Goal: Task Accomplishment & Management: Manage account settings

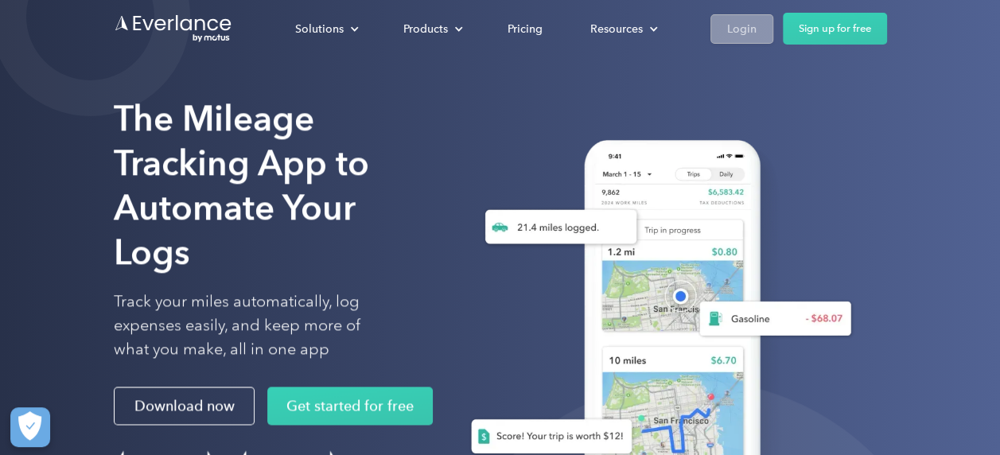
click at [742, 24] on div "Login" at bounding box center [741, 29] width 29 height 20
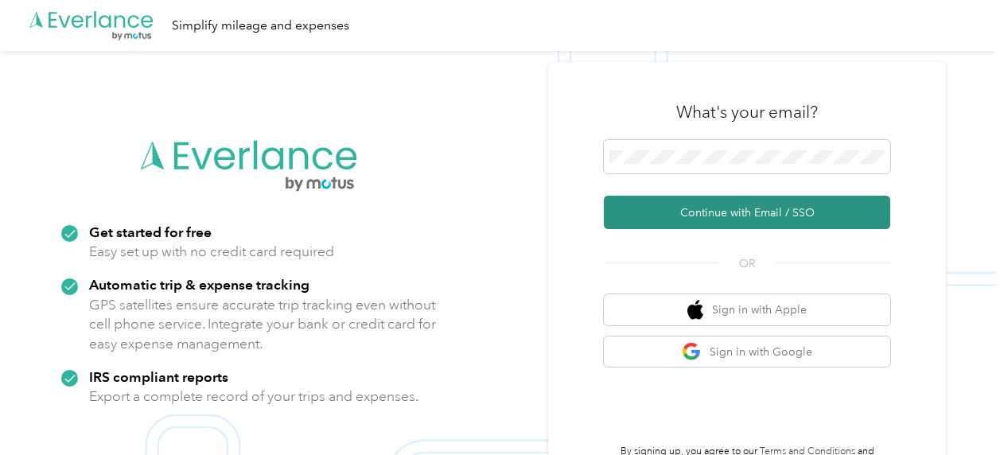
click at [755, 215] on button "Continue with Email / SSO" at bounding box center [747, 212] width 286 height 33
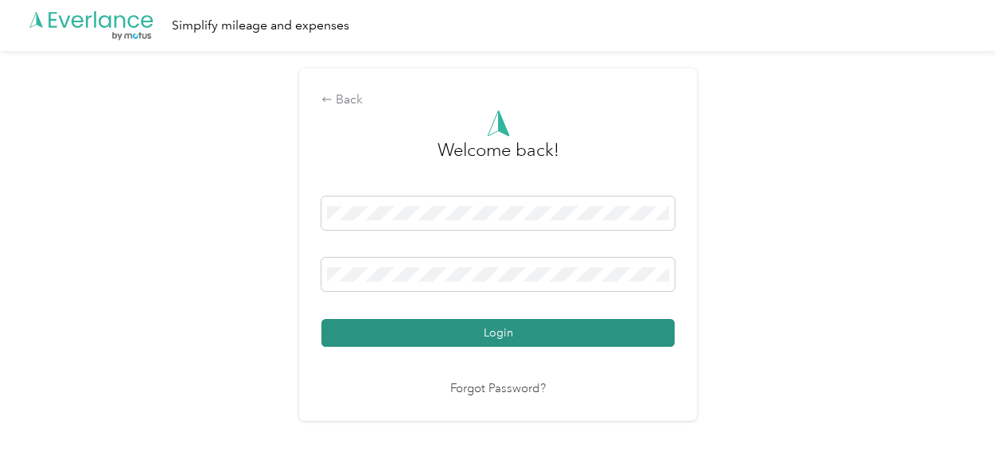
click at [482, 330] on button "Login" at bounding box center [497, 333] width 353 height 28
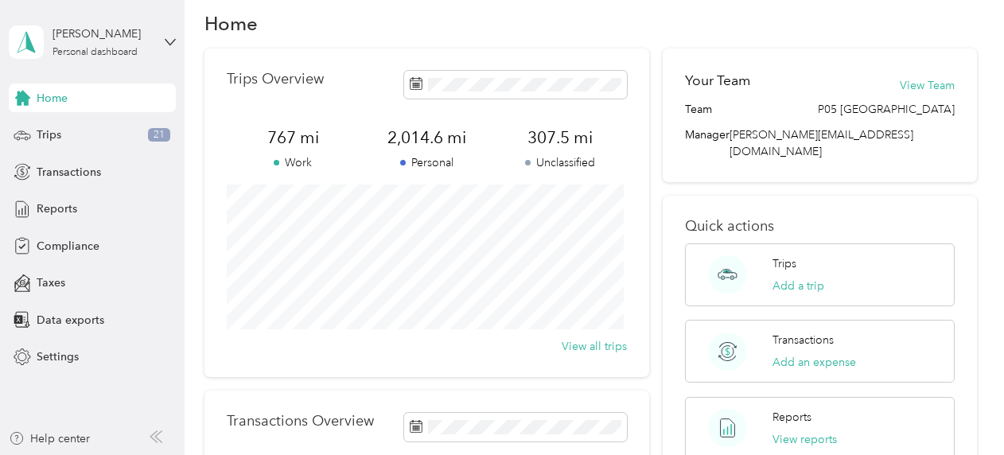
scroll to position [20, 0]
click at [785, 433] on button "View reports" at bounding box center [805, 441] width 64 height 17
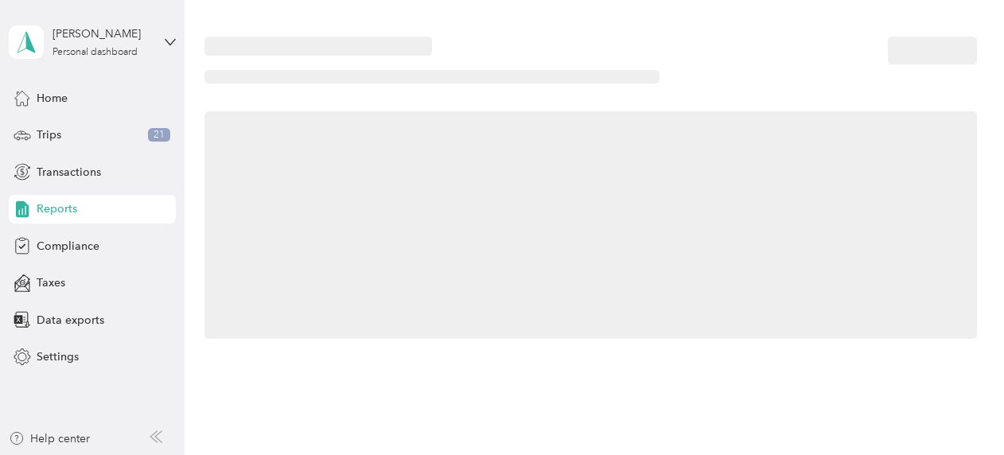
click at [785, 415] on div "Home Trips Overview 767 mi Work 2,014.6 mi Personal 307.5 mi Unclassified View …" at bounding box center [591, 227] width 812 height 455
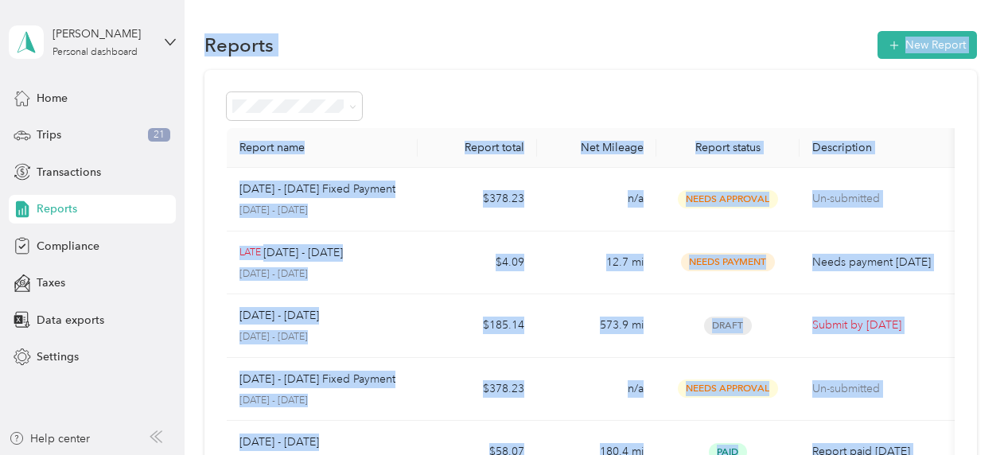
click at [687, 28] on div "Reports New Report" at bounding box center [591, 44] width 773 height 33
click at [489, 44] on div "Reports New Report" at bounding box center [591, 44] width 773 height 33
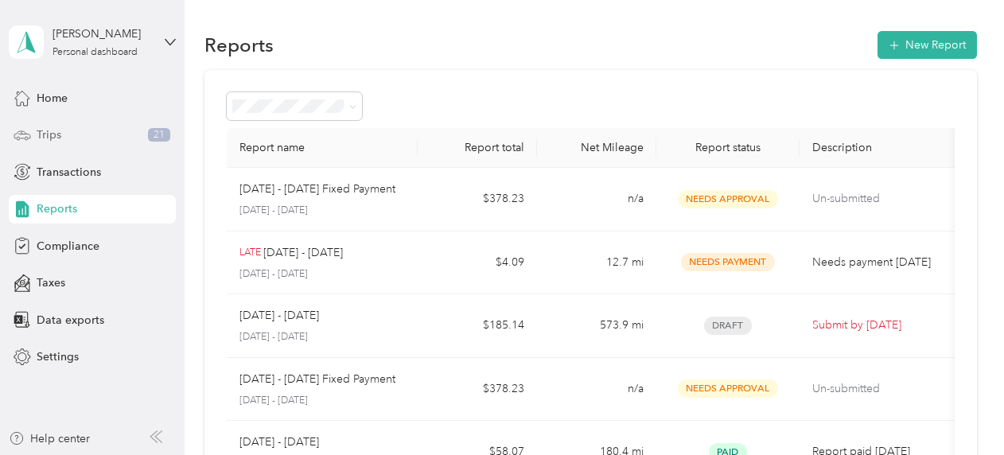
click at [64, 132] on div "Trips 21" at bounding box center [92, 135] width 167 height 29
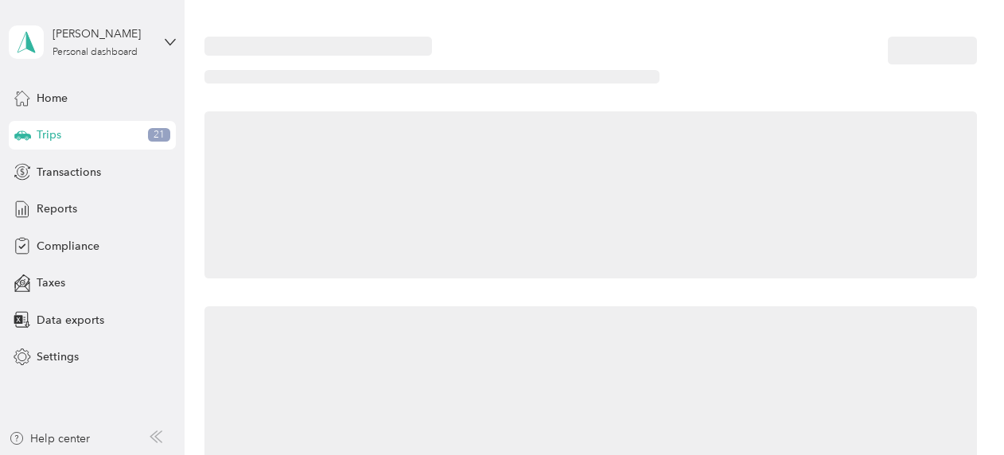
click at [64, 132] on div "Trips 21" at bounding box center [92, 135] width 167 height 29
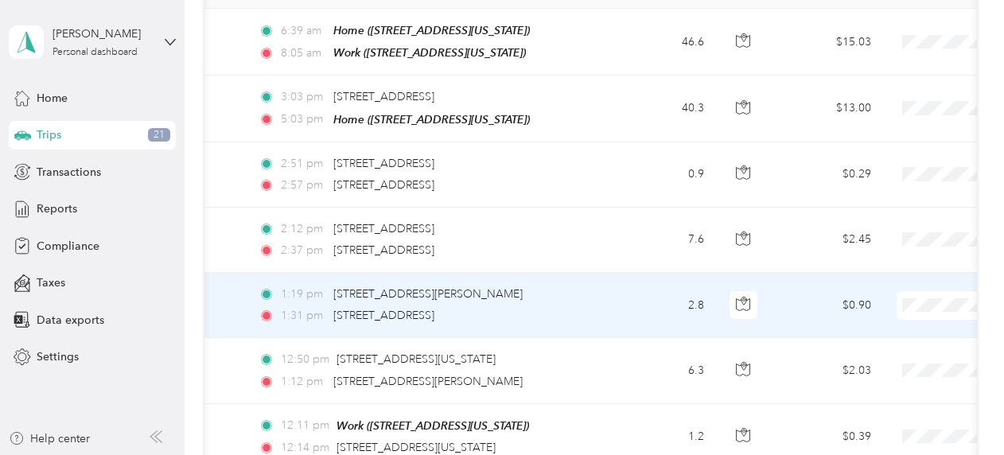
scroll to position [99, 0]
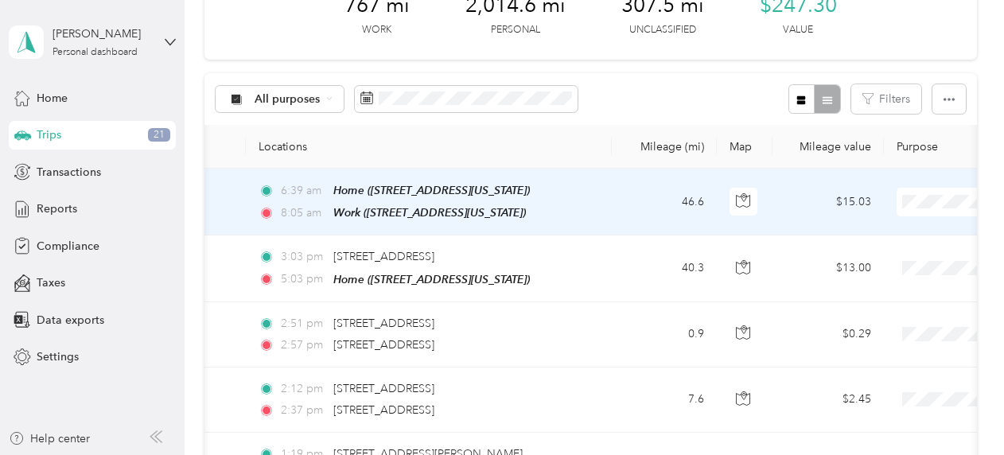
click at [857, 260] on span "Personal" at bounding box center [920, 257] width 147 height 17
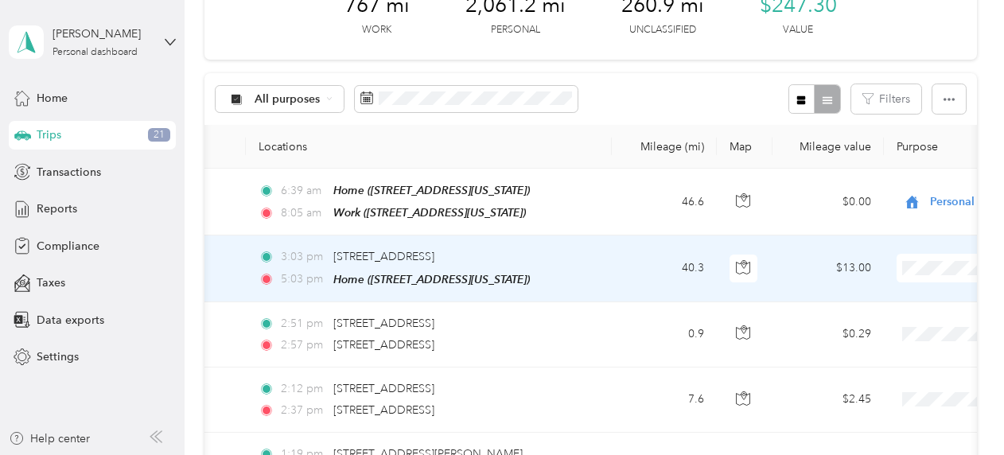
click at [875, 322] on span "Personal" at bounding box center [920, 322] width 147 height 17
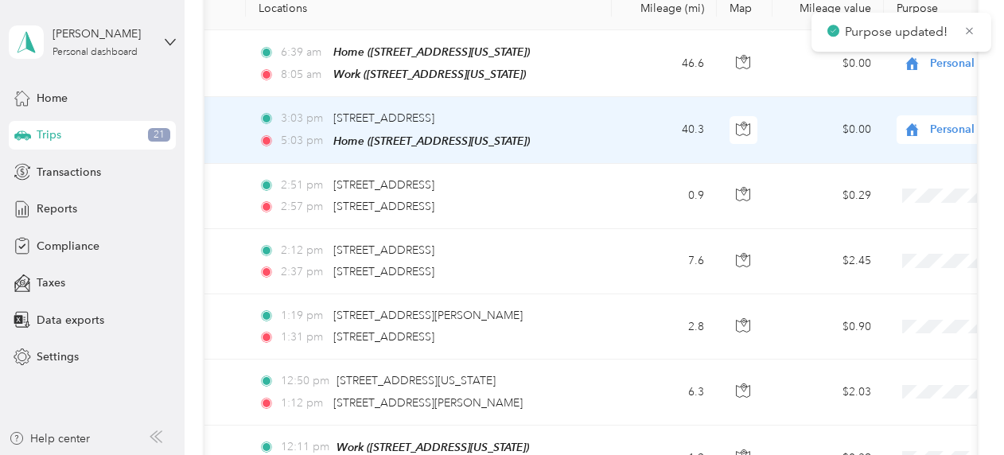
scroll to position [239, 0]
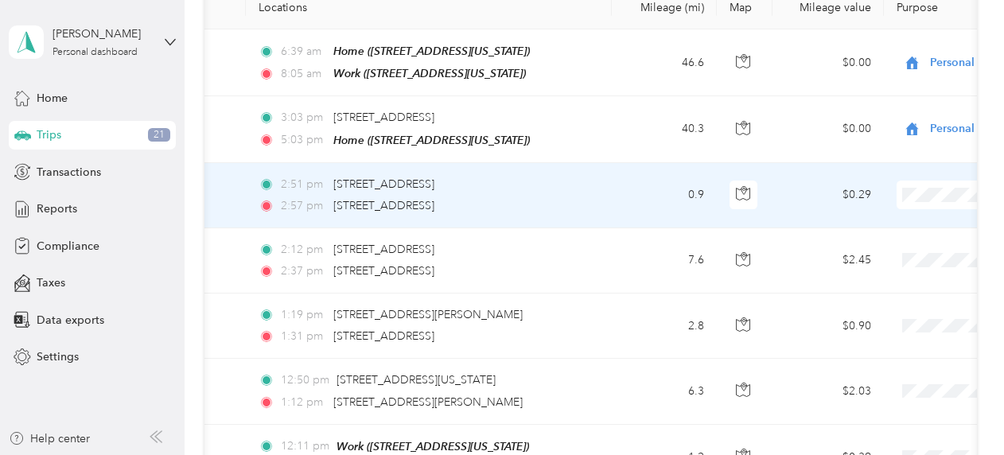
click at [867, 250] on span "Personal" at bounding box center [920, 248] width 147 height 17
click at [937, 189] on span "Personal" at bounding box center [1003, 195] width 146 height 18
click at [886, 220] on span "Prudential Overall Supply" at bounding box center [920, 220] width 147 height 17
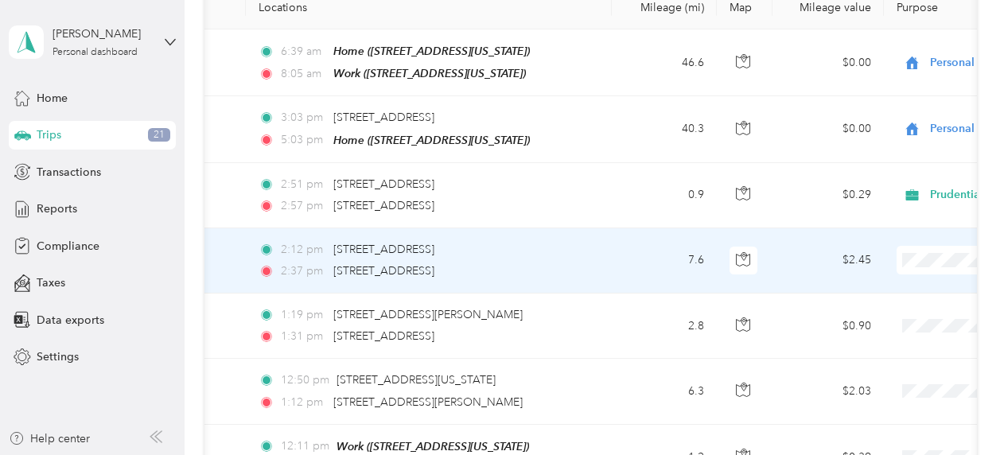
click at [904, 280] on span "Prudential Overall Supply" at bounding box center [920, 286] width 147 height 17
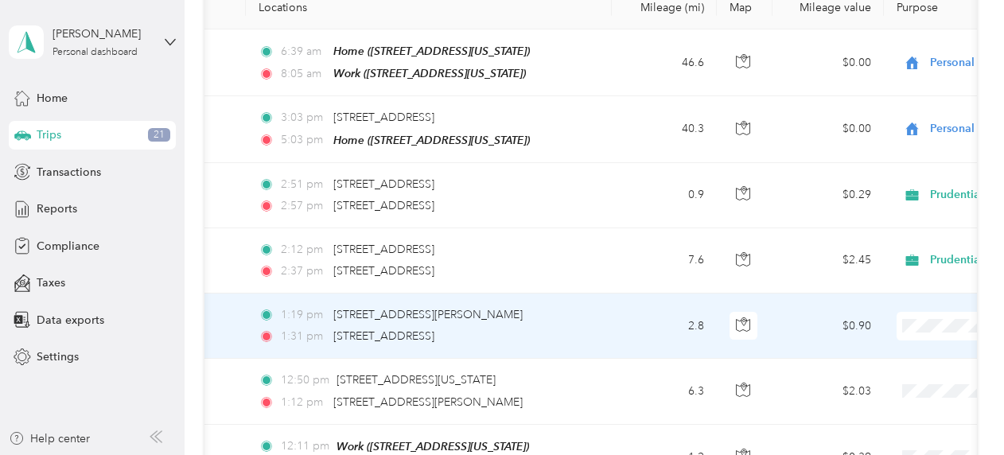
click at [917, 347] on span "Prudential Overall Supply" at bounding box center [920, 345] width 147 height 17
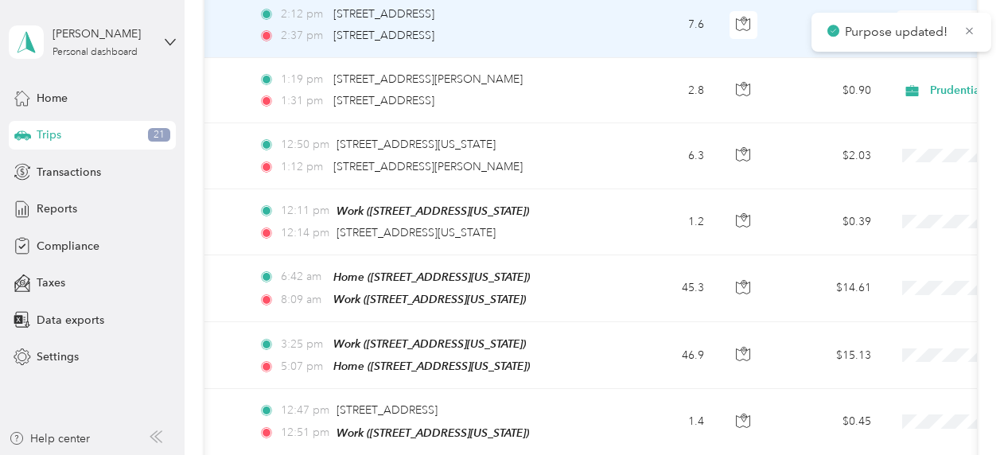
scroll to position [458, 0]
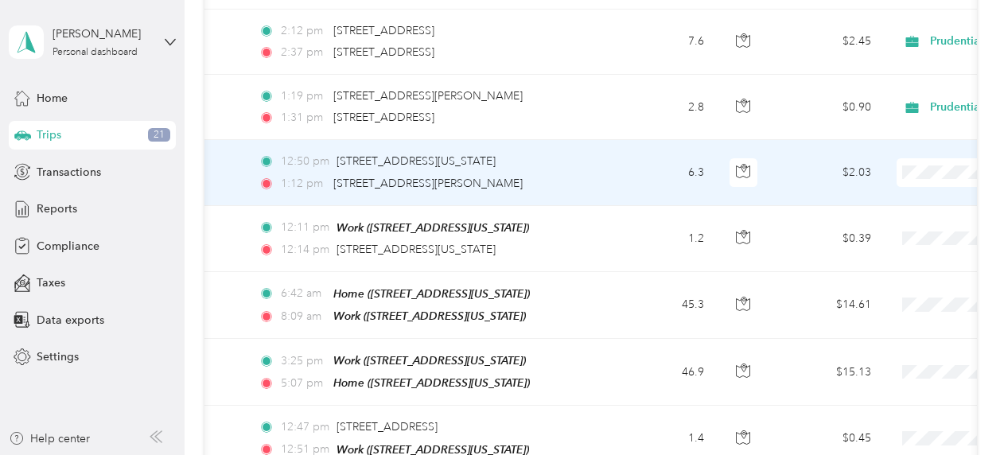
click at [910, 196] on span "Prudential Overall Supply" at bounding box center [920, 197] width 147 height 17
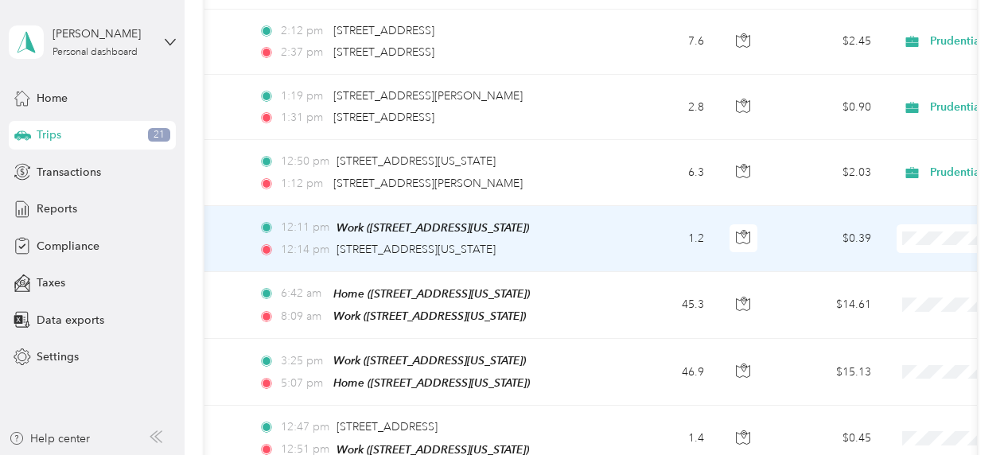
click at [905, 261] on span "Prudential Overall Supply" at bounding box center [920, 263] width 147 height 17
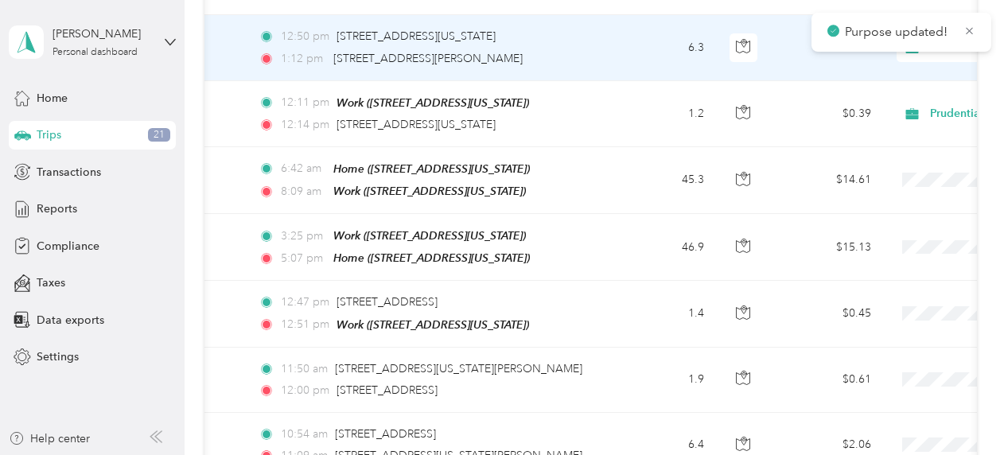
scroll to position [597, 0]
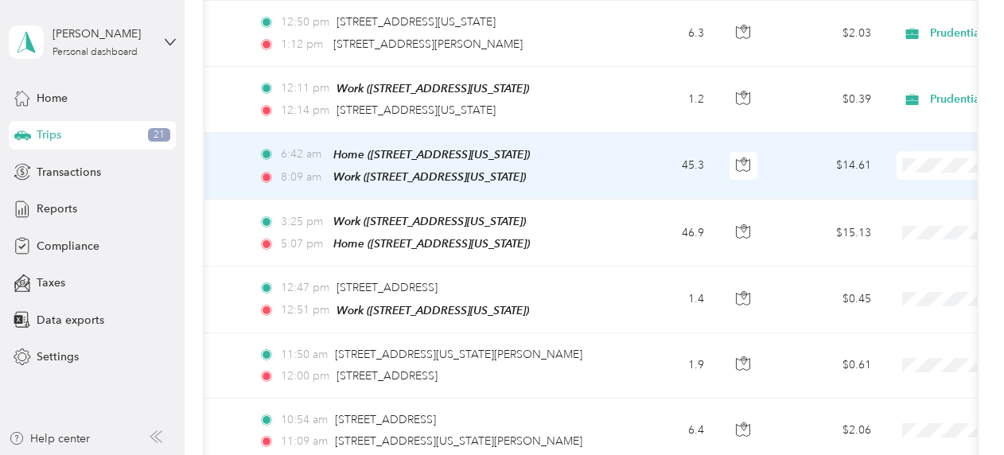
click at [882, 215] on span "Personal" at bounding box center [920, 216] width 147 height 17
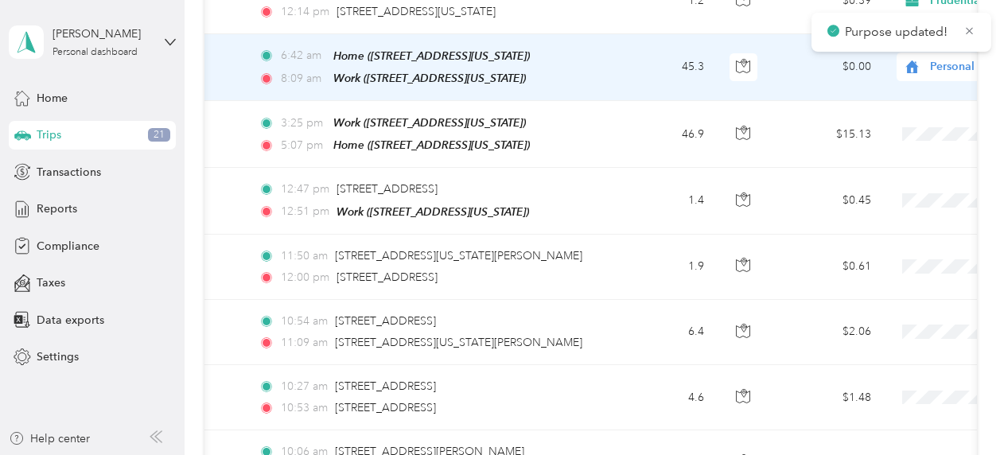
scroll to position [696, 0]
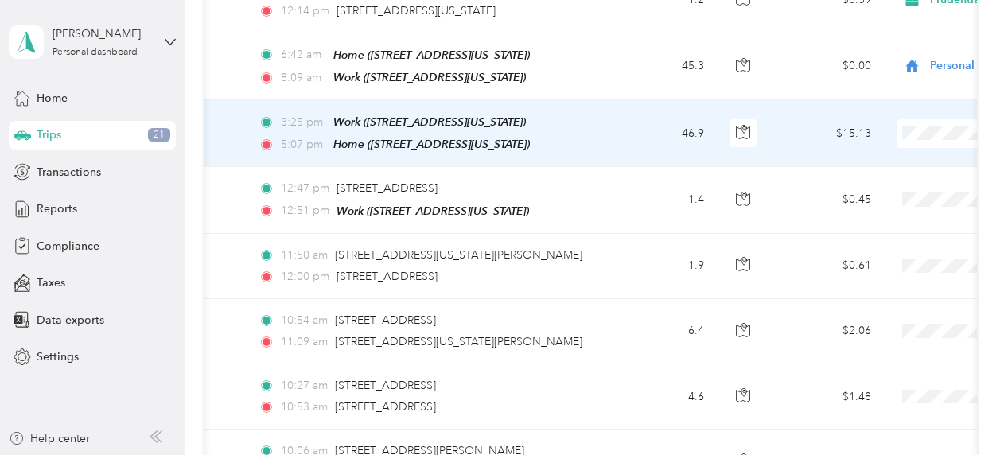
click at [866, 180] on span "Personal" at bounding box center [920, 182] width 147 height 17
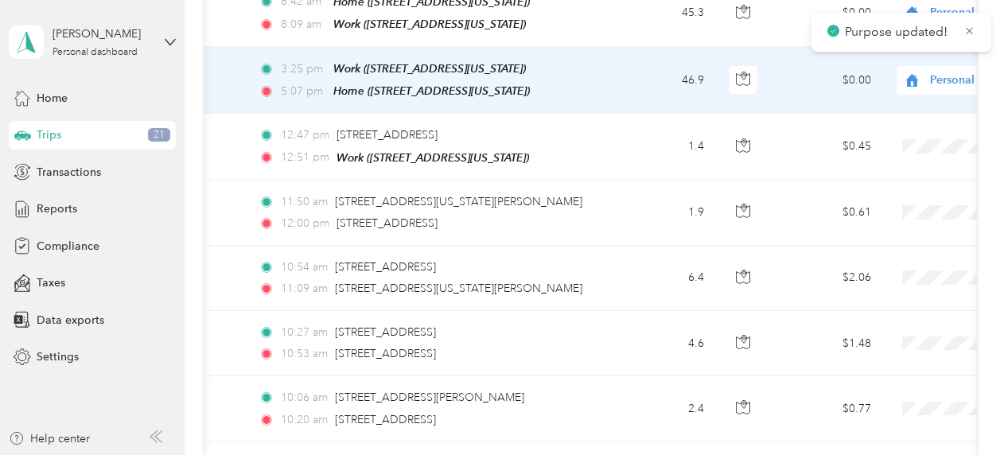
scroll to position [756, 0]
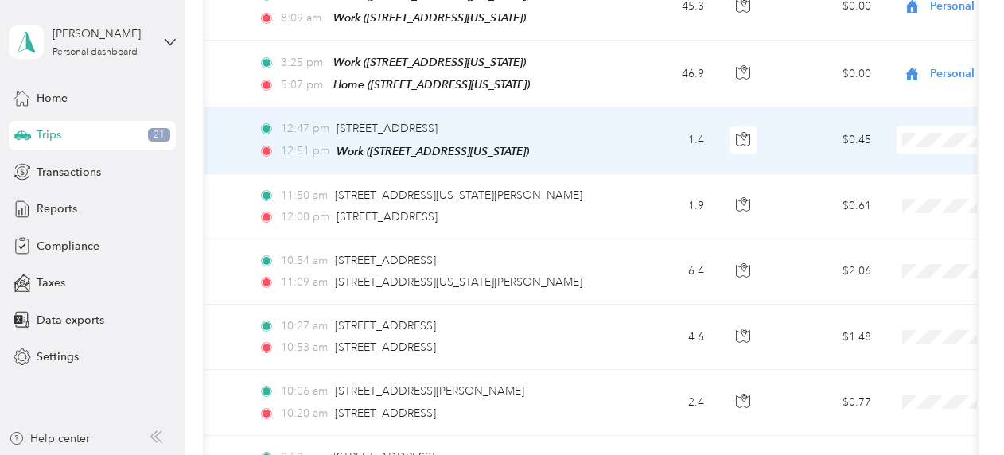
click at [897, 158] on span "Prudential Overall Supply" at bounding box center [920, 158] width 147 height 17
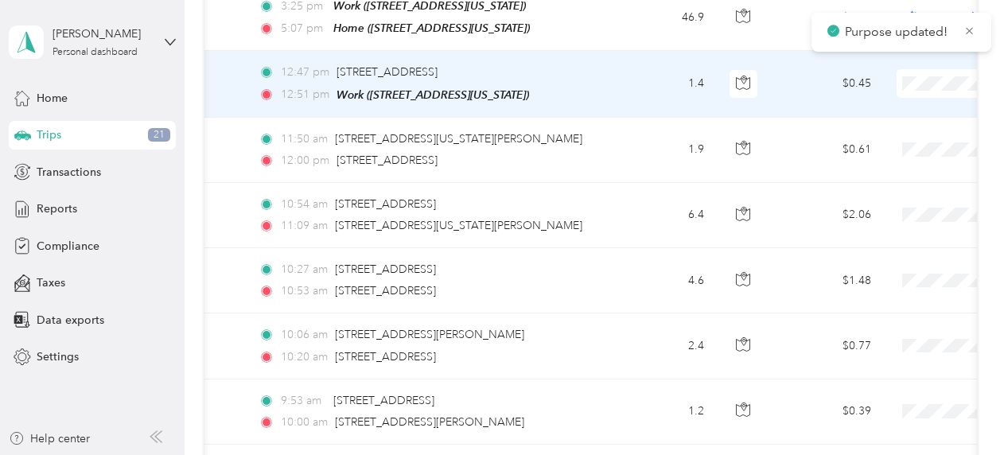
scroll to position [836, 0]
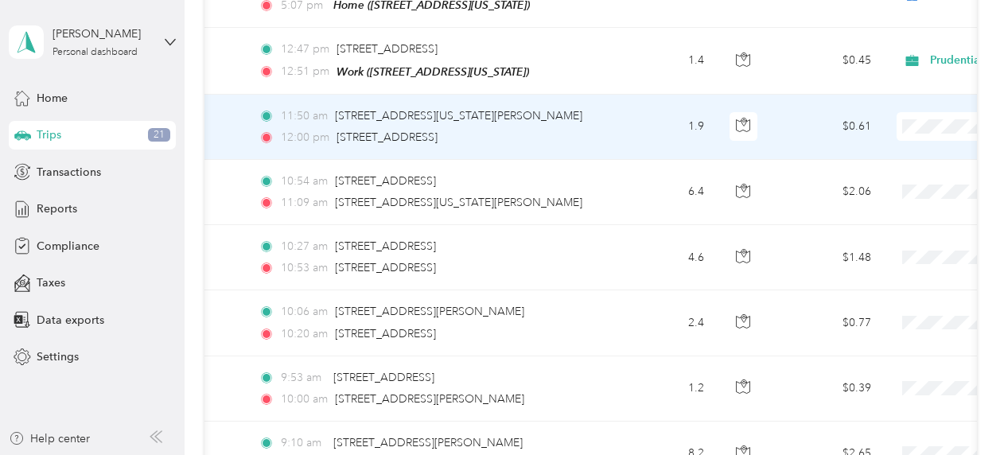
click at [896, 142] on span "Prudential Overall Supply" at bounding box center [920, 146] width 147 height 17
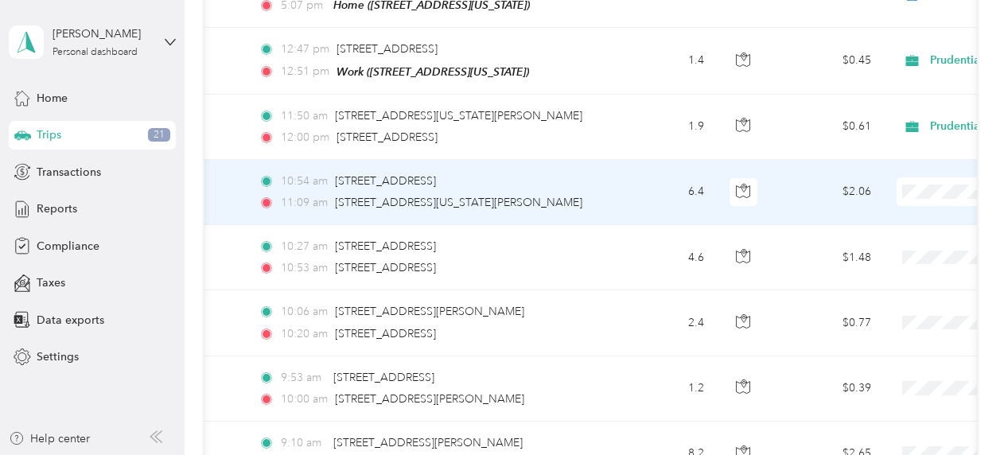
click at [909, 208] on span "Prudential Overall Supply" at bounding box center [920, 211] width 147 height 17
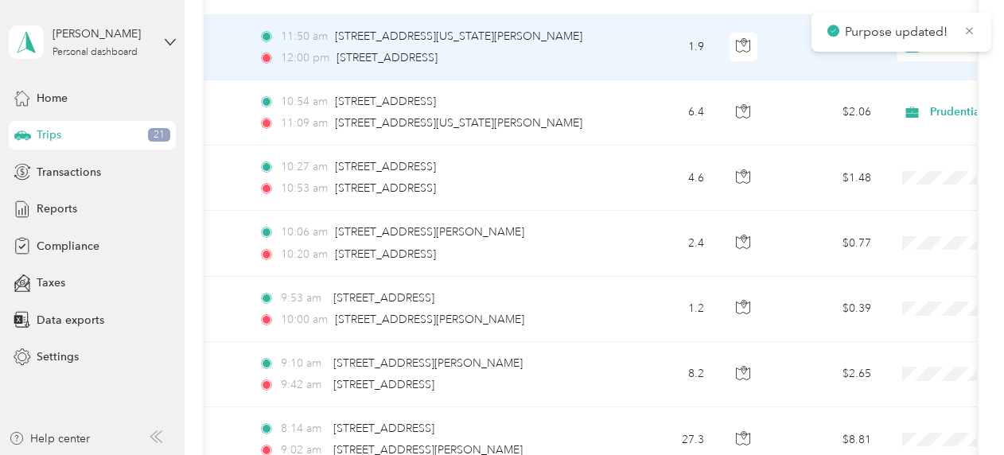
scroll to position [955, 0]
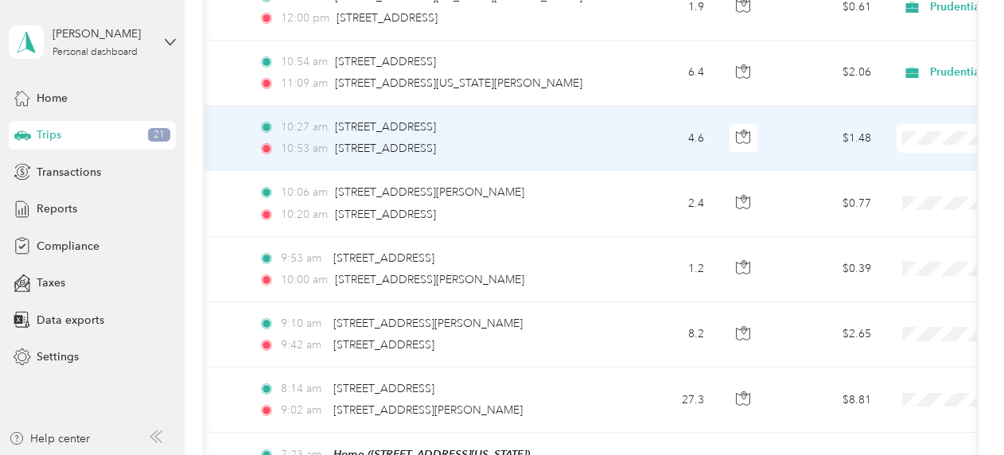
click at [884, 155] on span "Prudential Overall Supply" at bounding box center [920, 157] width 147 height 17
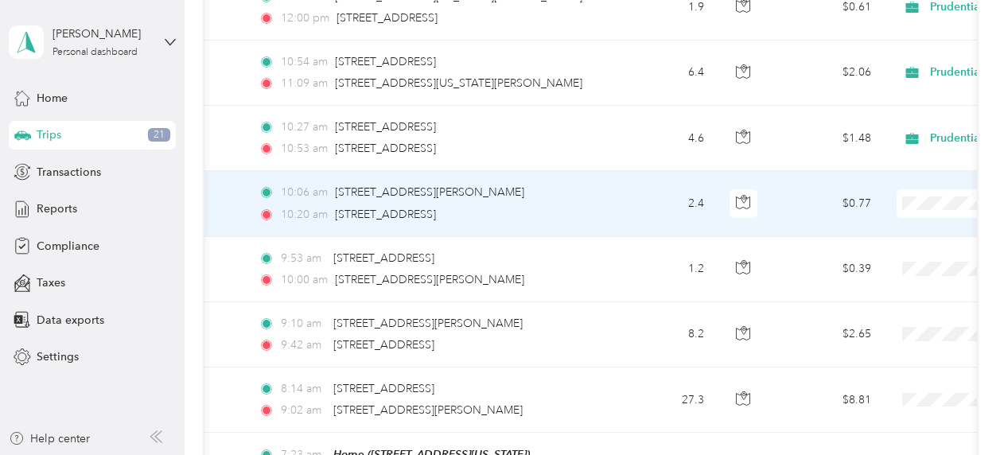
click at [910, 223] on li "Prudential Overall Supply" at bounding box center [905, 218] width 197 height 28
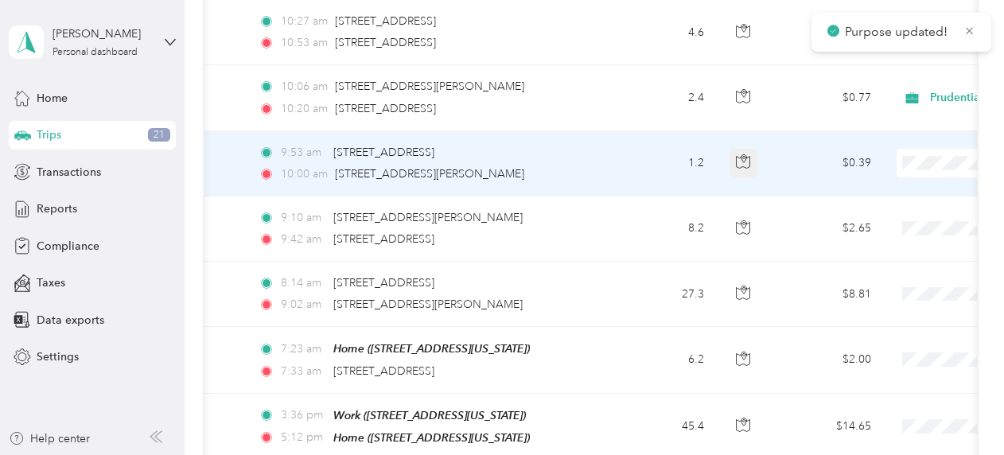
scroll to position [1074, 0]
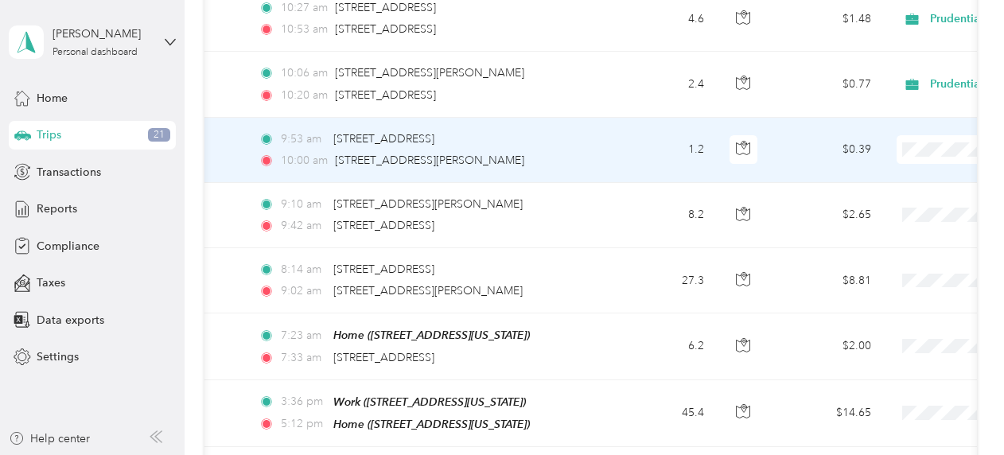
click at [902, 169] on span "Prudential Overall Supply" at bounding box center [920, 167] width 147 height 17
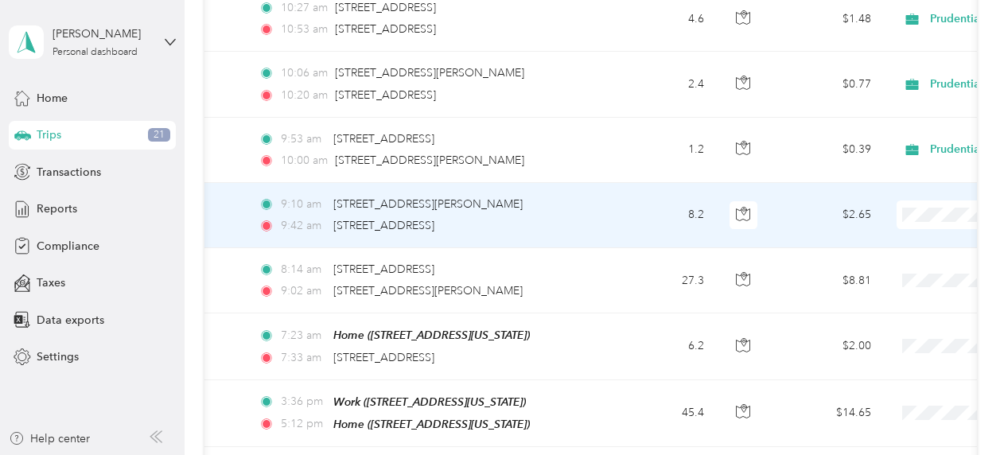
click at [906, 233] on span "Prudential Overall Supply" at bounding box center [920, 231] width 147 height 17
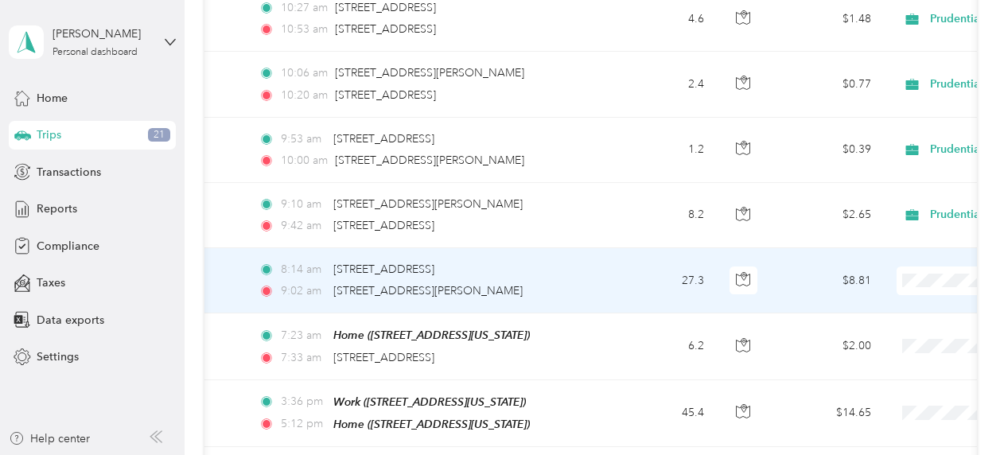
click at [911, 294] on span "Prudential Overall Supply" at bounding box center [920, 298] width 147 height 17
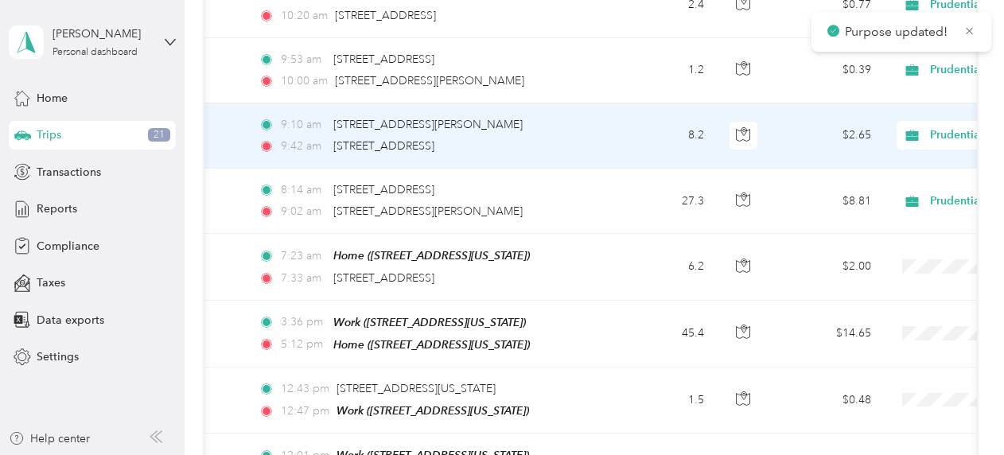
scroll to position [1214, 0]
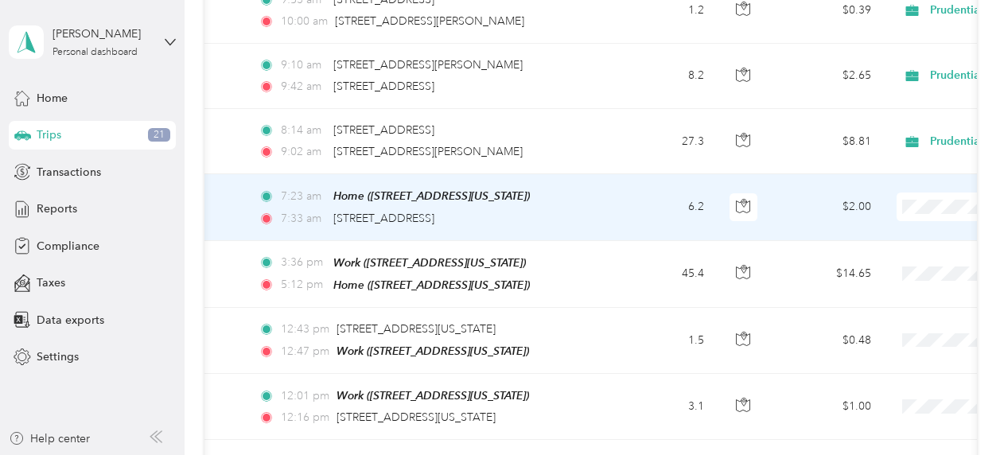
click at [877, 248] on span "Personal" at bounding box center [920, 248] width 147 height 17
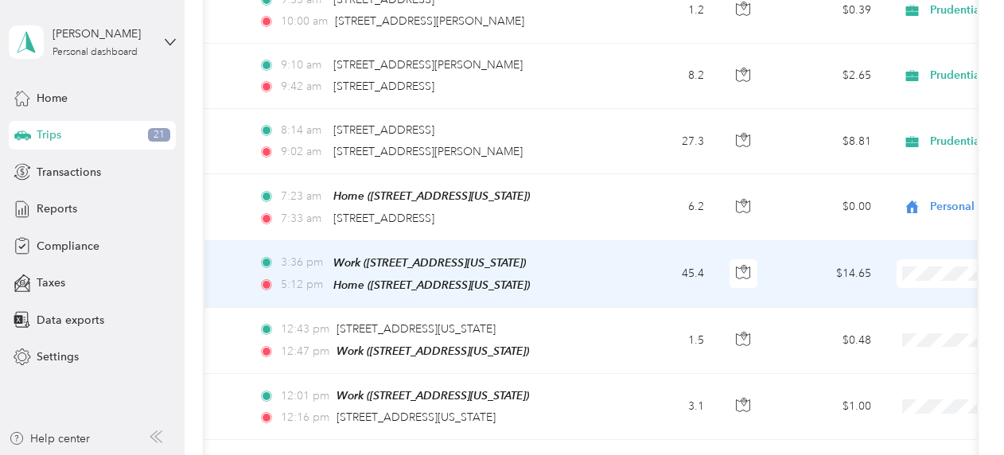
click at [882, 314] on span "Personal" at bounding box center [920, 317] width 147 height 17
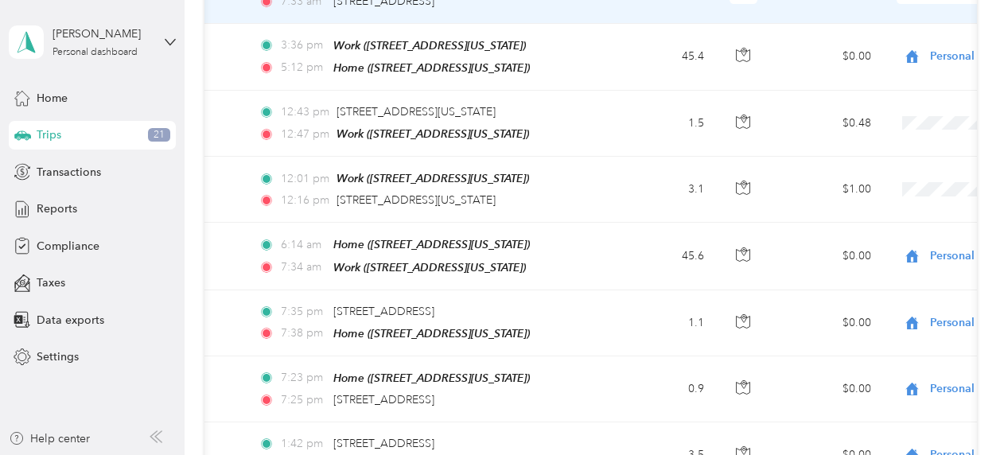
scroll to position [1432, 0]
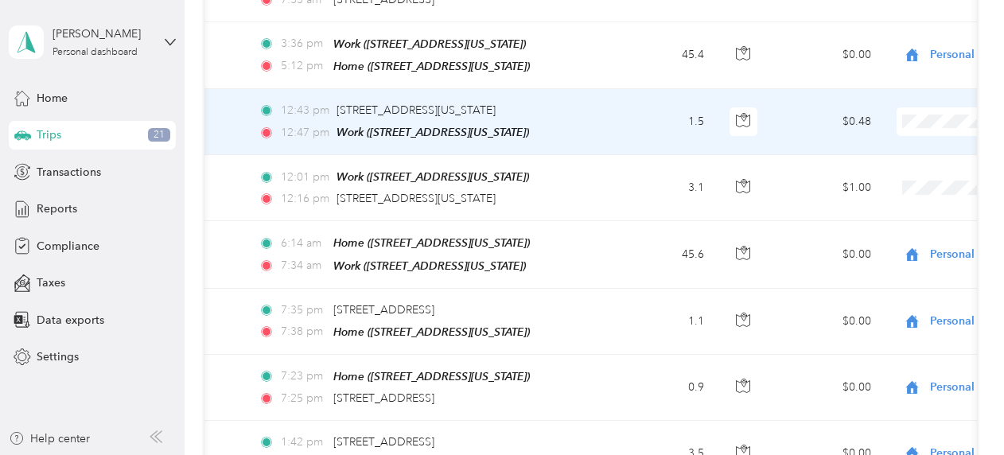
click at [890, 110] on td at bounding box center [995, 122] width 223 height 66
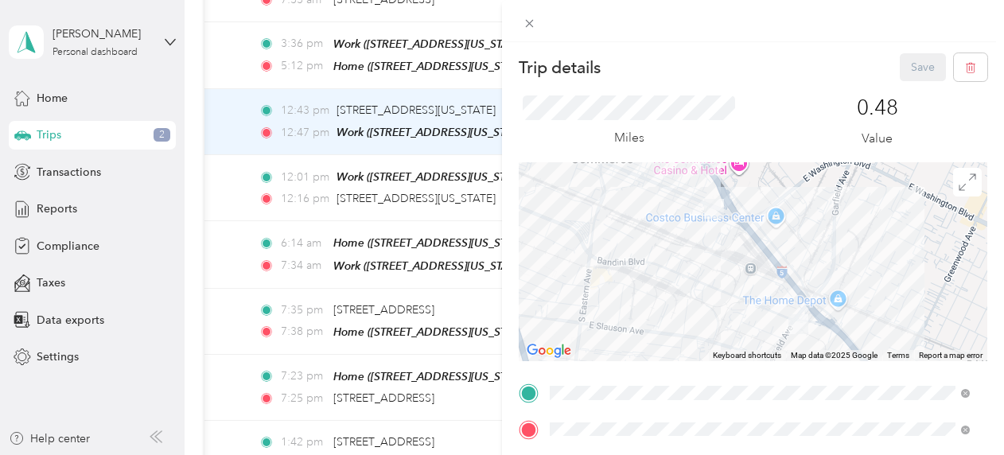
click at [828, 54] on div "Trip details Save" at bounding box center [753, 67] width 469 height 28
click at [530, 25] on icon at bounding box center [530, 24] width 14 height 14
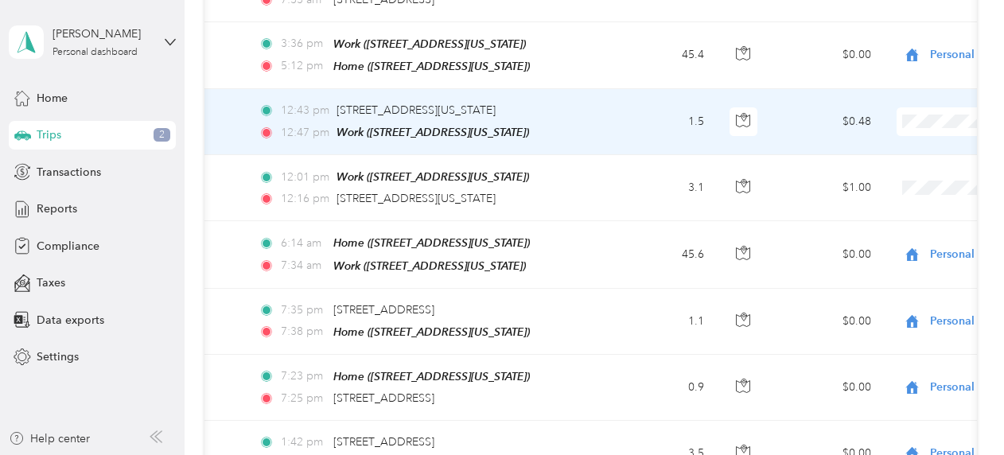
click at [867, 166] on span "Personal" at bounding box center [920, 163] width 147 height 17
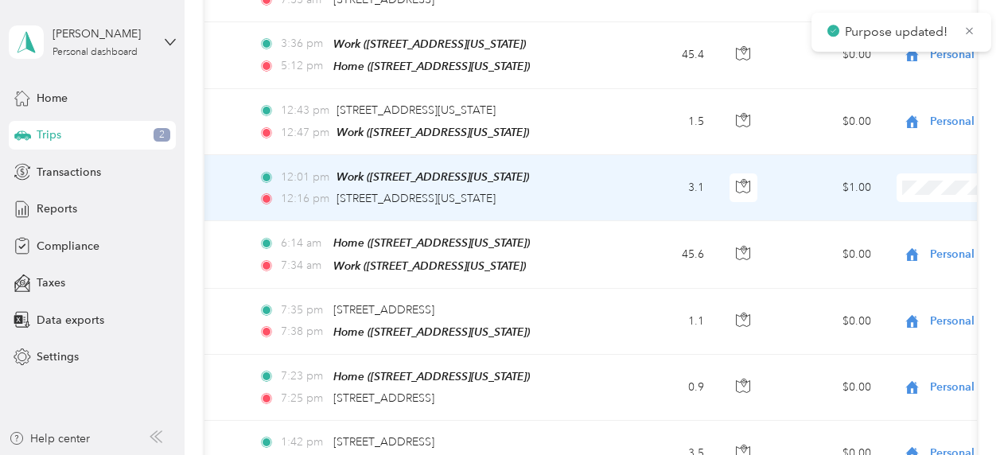
click at [894, 168] on td at bounding box center [995, 188] width 223 height 66
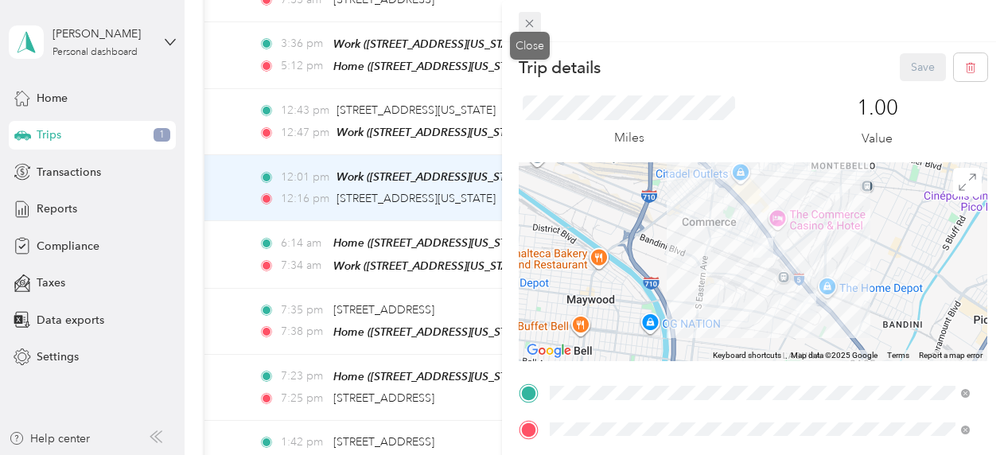
click at [526, 20] on icon at bounding box center [530, 24] width 8 height 8
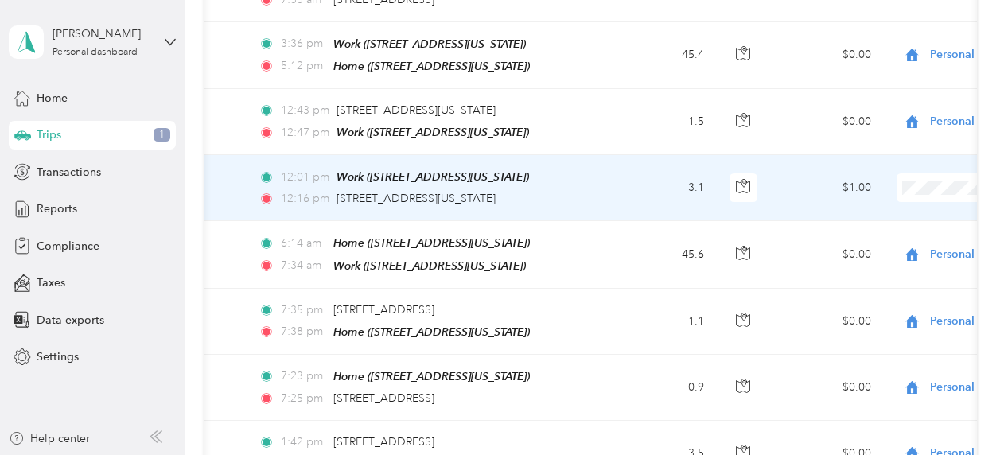
click at [870, 223] on span "Personal" at bounding box center [920, 228] width 147 height 17
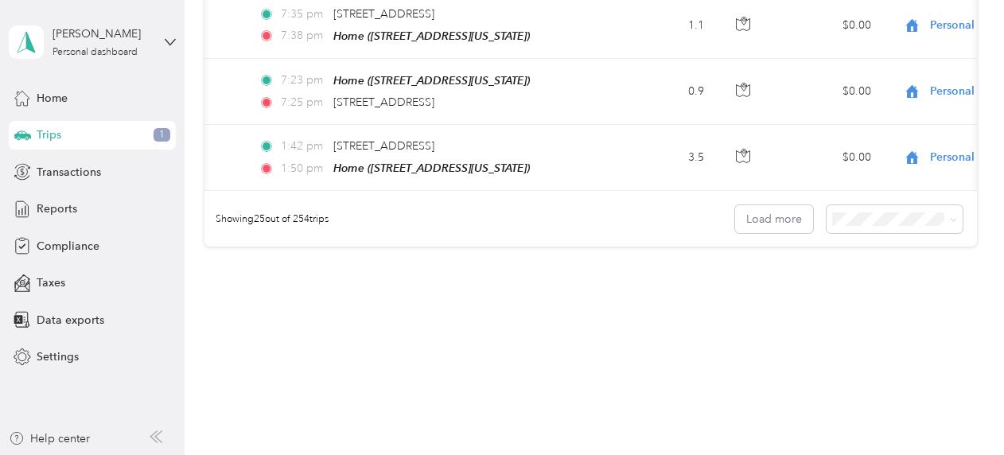
scroll to position [1730, 0]
click at [785, 204] on button "Load more" at bounding box center [774, 218] width 78 height 28
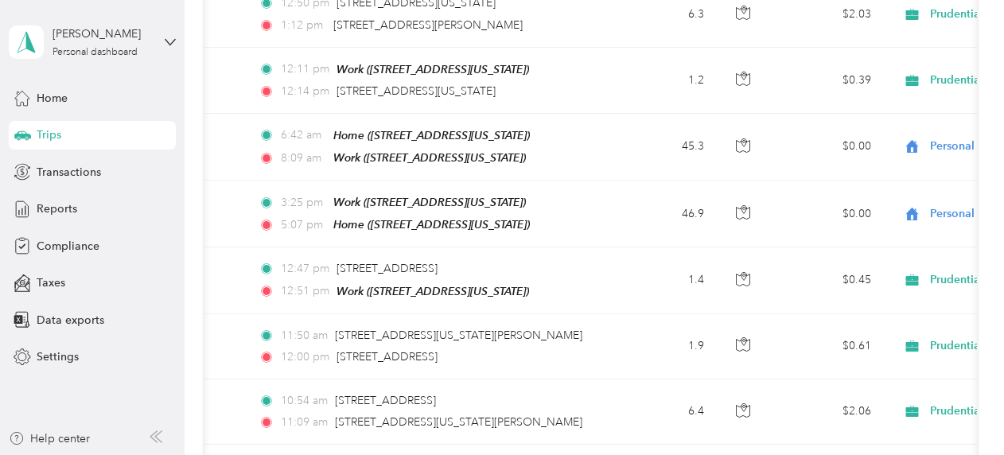
scroll to position [337, 0]
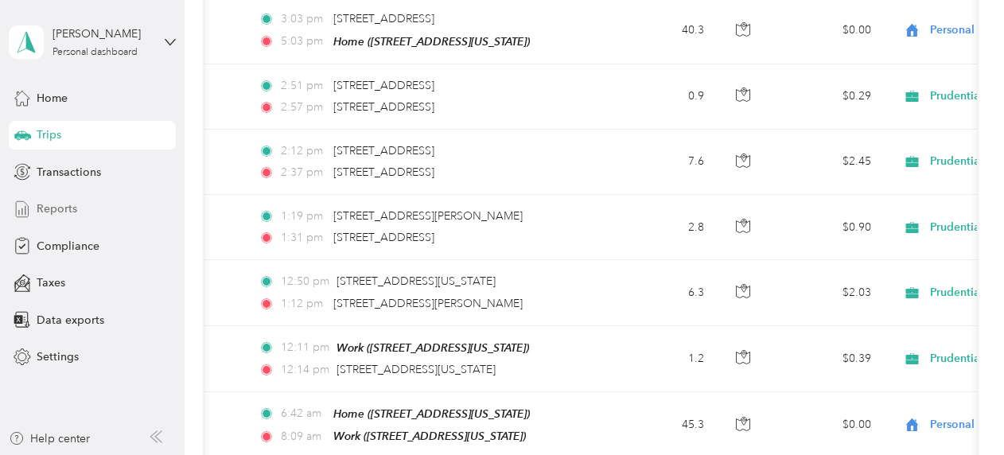
click at [53, 206] on span "Reports" at bounding box center [57, 209] width 41 height 17
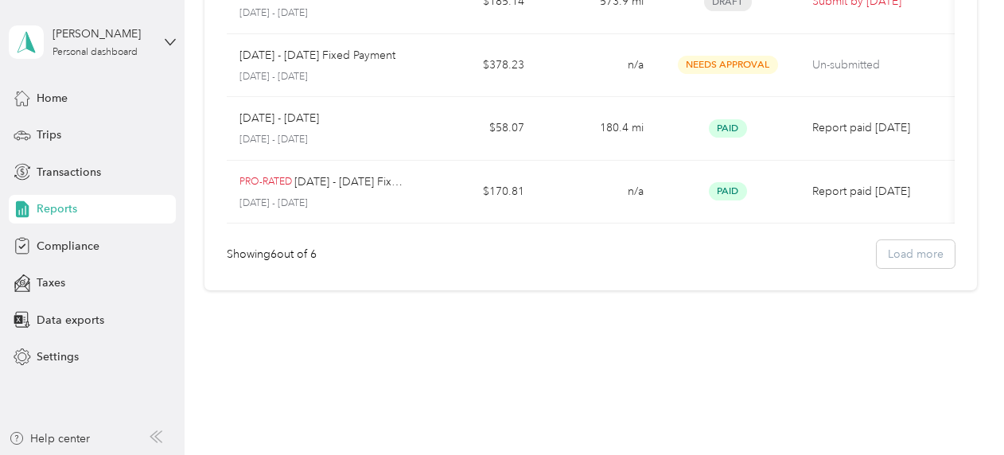
scroll to position [337, 0]
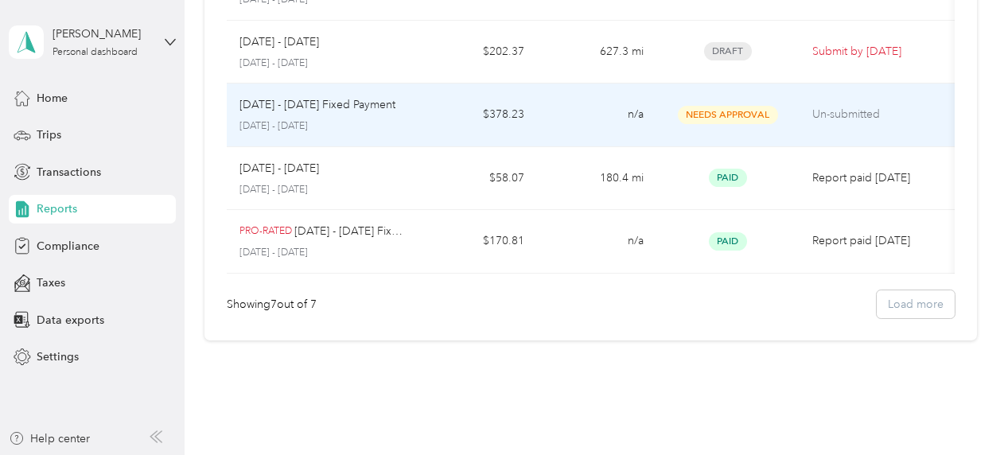
click at [706, 110] on span "Needs Approval" at bounding box center [728, 115] width 100 height 18
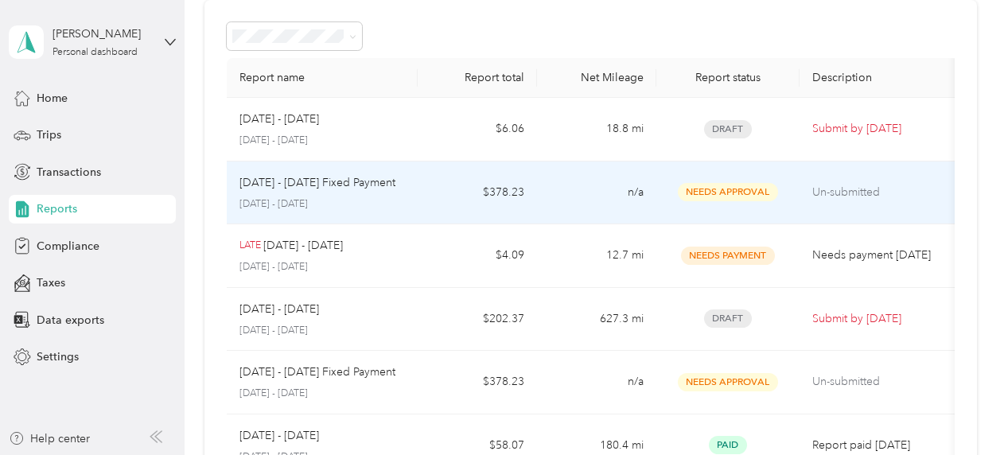
scroll to position [159, 0]
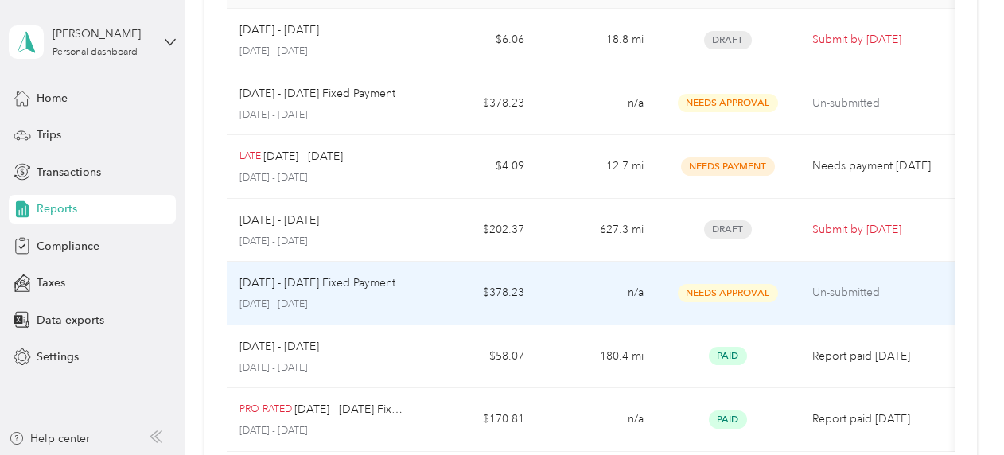
click at [847, 292] on p "Un-submitted" at bounding box center [879, 293] width 134 height 18
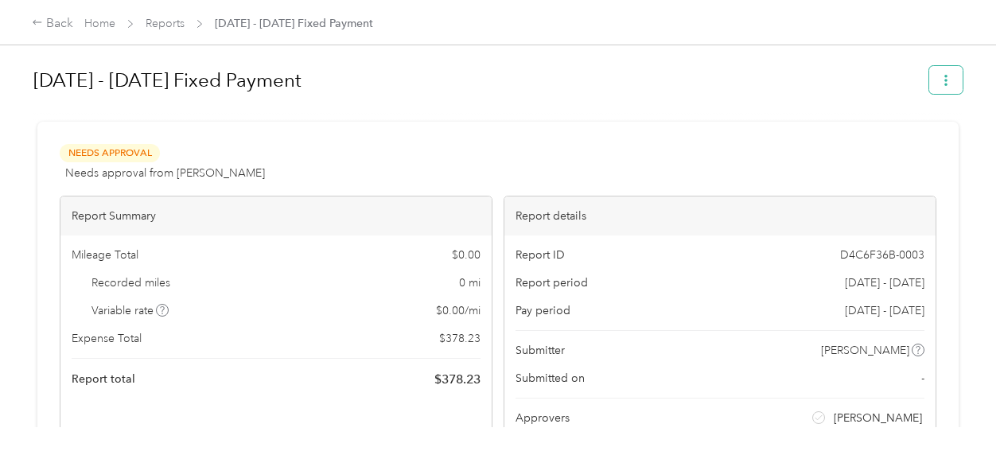
click at [943, 81] on icon "button" at bounding box center [946, 80] width 11 height 11
click at [688, 80] on h1 "[DATE] - [DATE] Fixed Payment" at bounding box center [475, 80] width 885 height 38
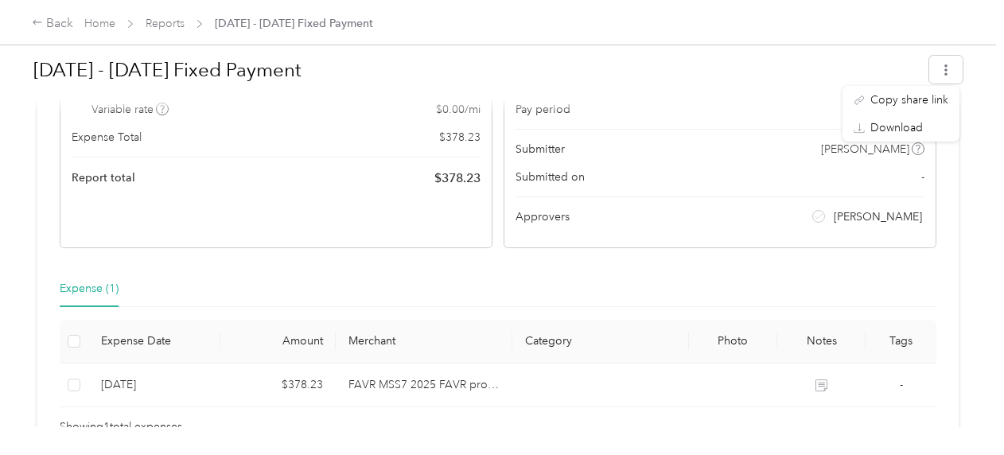
scroll to position [199, 0]
drag, startPoint x: 533, startPoint y: 181, endPoint x: 525, endPoint y: 169, distance: 15.0
click at [533, 180] on span "Submitted on" at bounding box center [550, 179] width 69 height 17
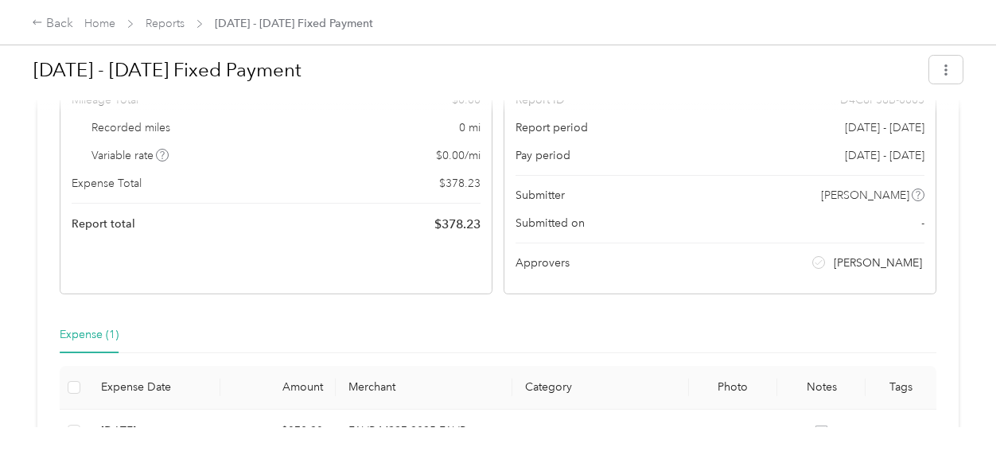
scroll to position [0, 0]
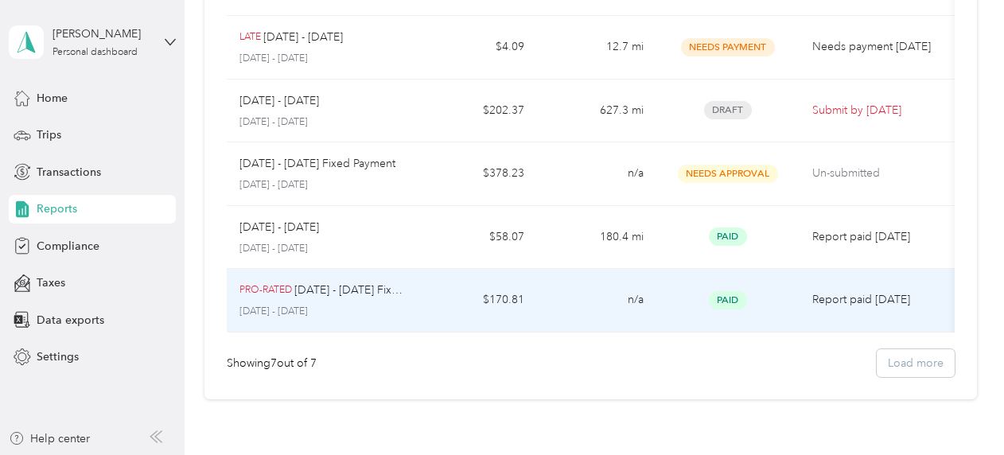
scroll to position [258, 0]
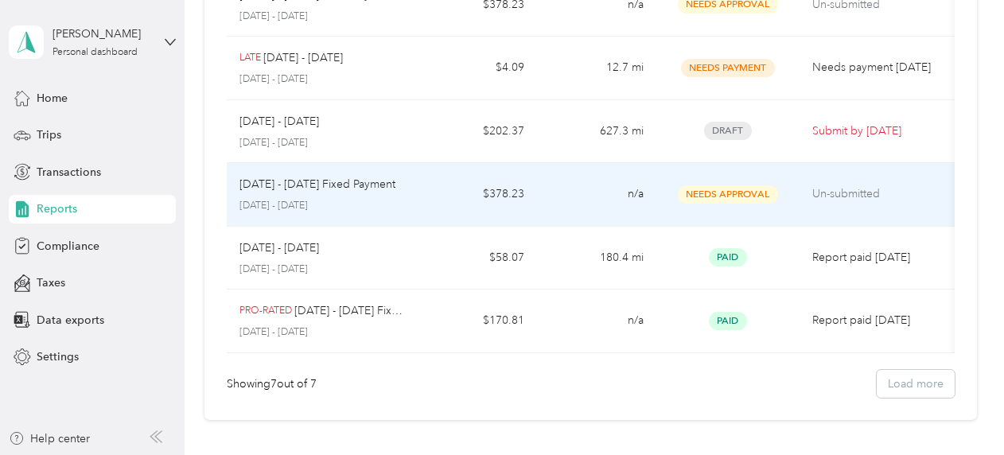
click at [651, 196] on td "n/a" at bounding box center [596, 195] width 119 height 64
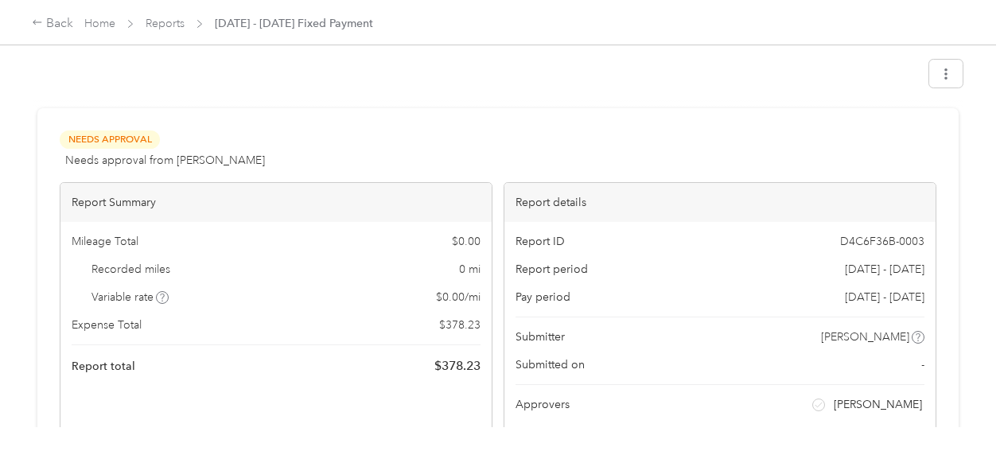
click at [651, 196] on div "Report details" at bounding box center [720, 202] width 431 height 39
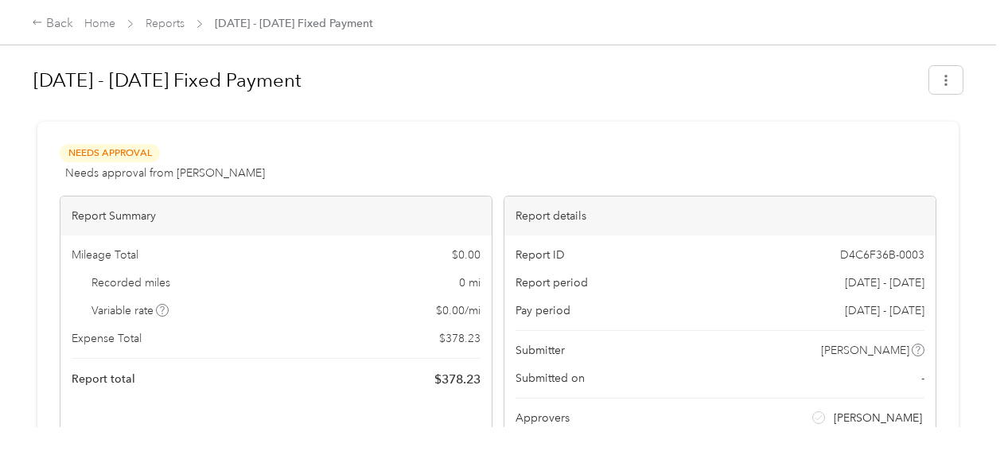
click at [96, 154] on span "Needs Approval" at bounding box center [110, 153] width 100 height 18
click at [99, 153] on span "Needs Approval" at bounding box center [110, 153] width 100 height 18
click at [544, 380] on span "Submitted on" at bounding box center [550, 378] width 69 height 17
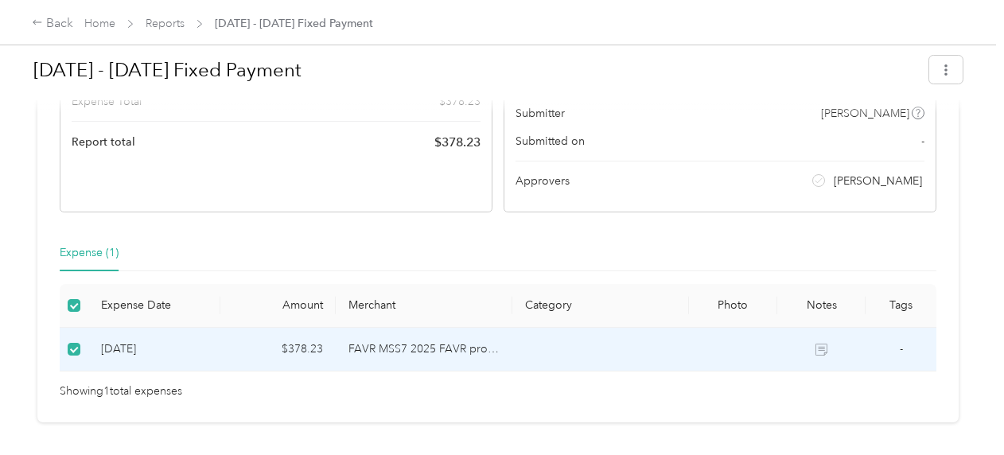
scroll to position [436, 0]
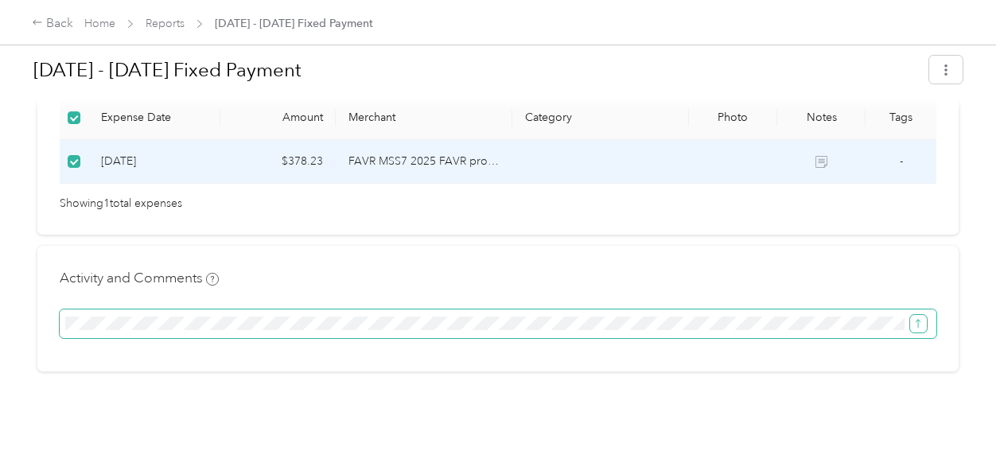
click at [918, 319] on icon "submit" at bounding box center [918, 323] width 5 height 9
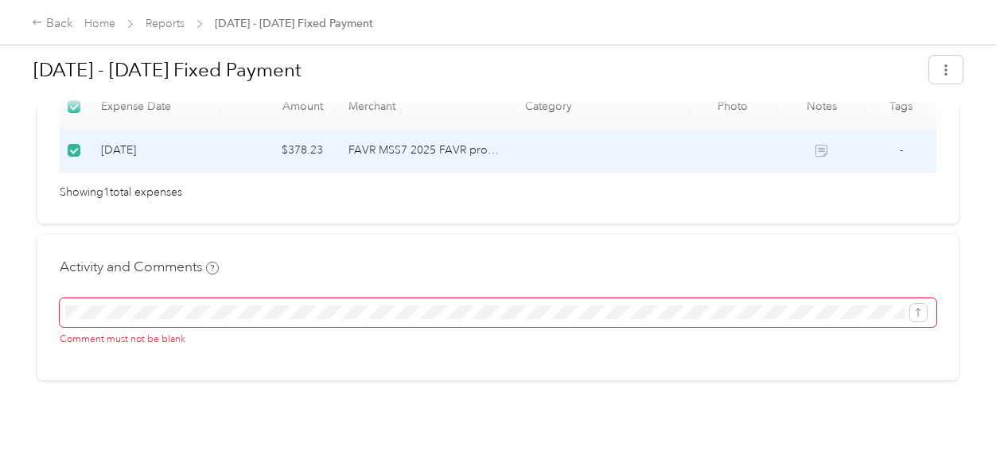
click at [616, 252] on div "Activity and Comments Comment must not be blank" at bounding box center [497, 308] width 921 height 146
click at [921, 311] on icon "submit" at bounding box center [918, 312] width 11 height 11
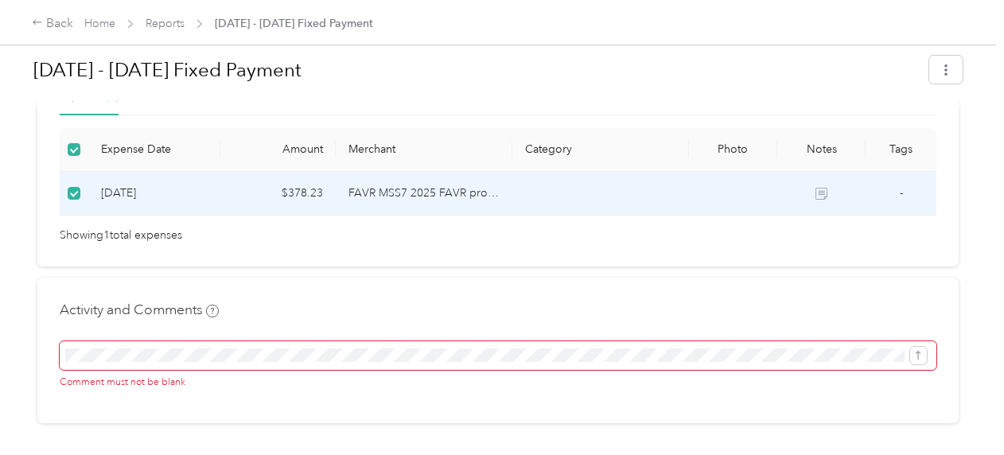
scroll to position [455, 0]
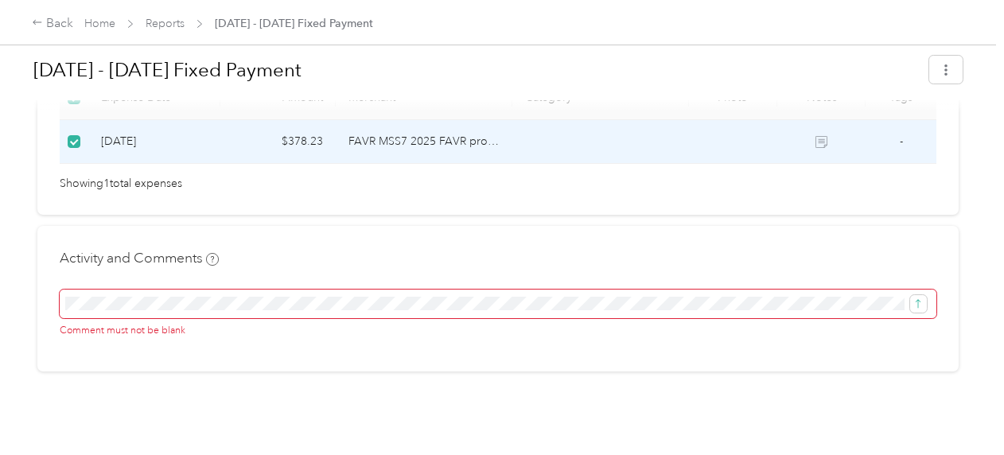
click at [315, 298] on span at bounding box center [498, 304] width 877 height 29
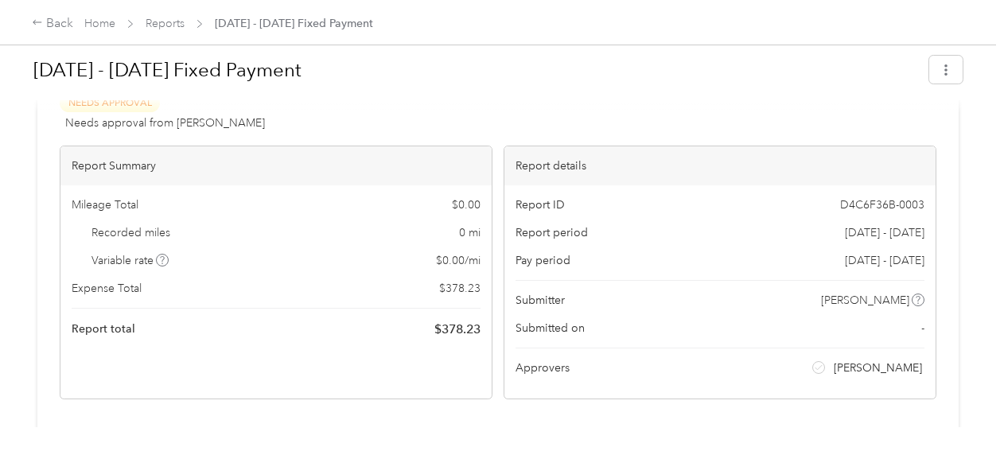
scroll to position [0, 0]
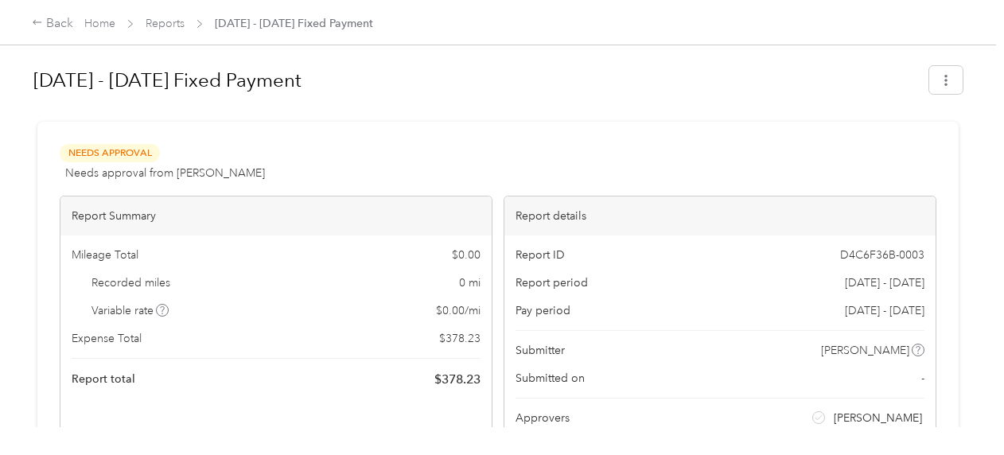
click at [463, 148] on div "Needs Approval Needs approval from [PERSON_NAME] View activity & comments" at bounding box center [498, 163] width 877 height 38
click at [93, 150] on span "Needs Approval" at bounding box center [110, 153] width 100 height 18
drag, startPoint x: 93, startPoint y: 150, endPoint x: 293, endPoint y: 167, distance: 200.5
click at [293, 169] on div "Needs Approval Needs approval from [PERSON_NAME] View activity & comments" at bounding box center [498, 163] width 877 height 38
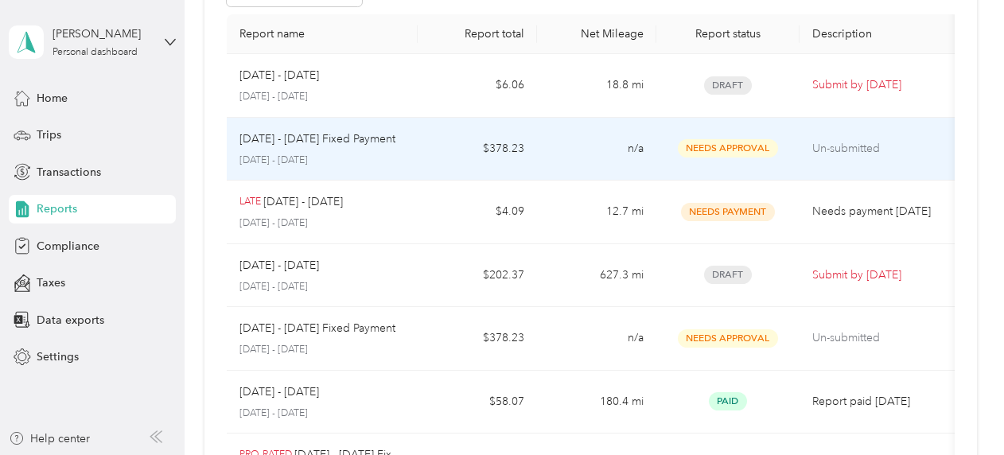
scroll to position [119, 0]
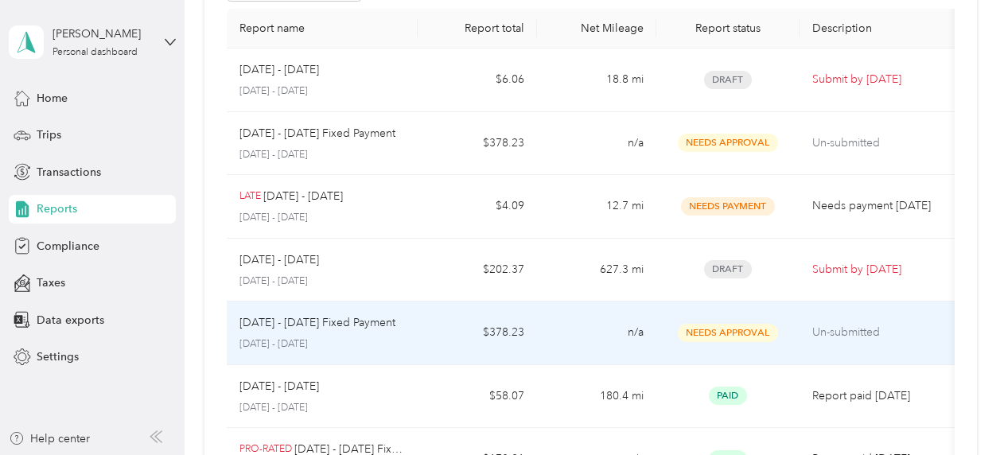
click at [835, 333] on p "Un-submitted" at bounding box center [879, 333] width 134 height 18
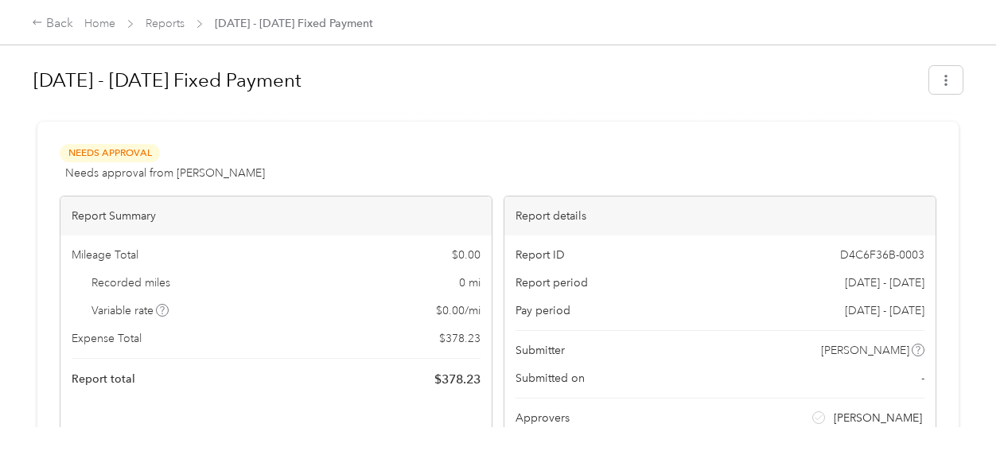
click at [95, 150] on span "Needs Approval" at bounding box center [110, 153] width 100 height 18
drag, startPoint x: 95, startPoint y: 150, endPoint x: 331, endPoint y: 150, distance: 235.5
click at [331, 150] on div "Needs Approval Needs approval from [PERSON_NAME] View activity & comments" at bounding box center [498, 163] width 877 height 38
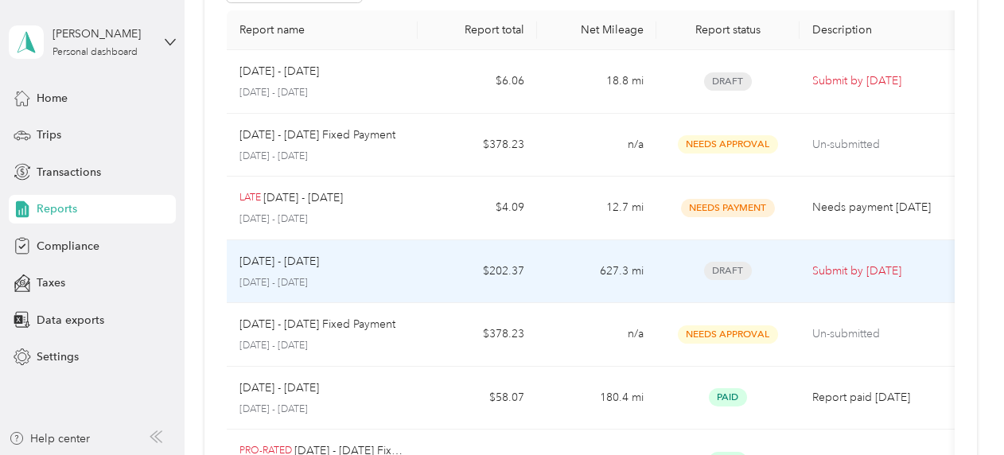
scroll to position [119, 0]
click at [845, 264] on p "Submit by [DATE]" at bounding box center [879, 270] width 134 height 18
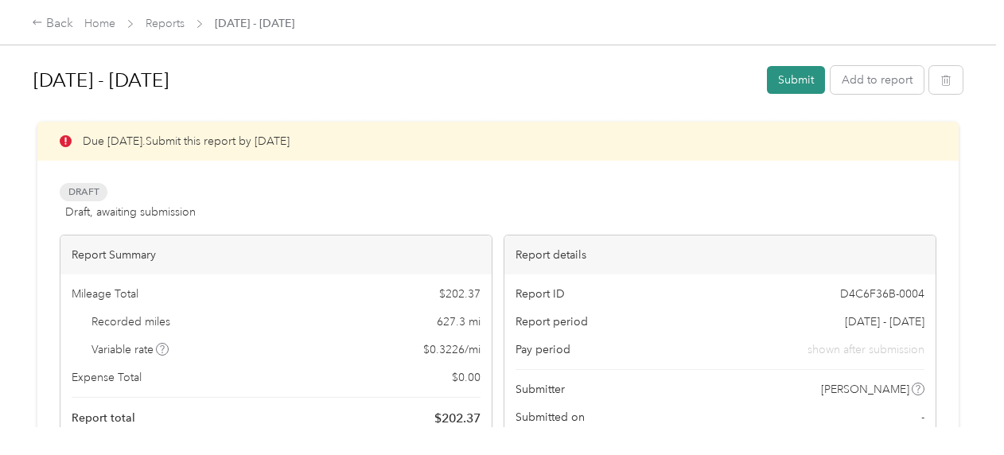
click at [785, 79] on button "Submit" at bounding box center [796, 80] width 58 height 28
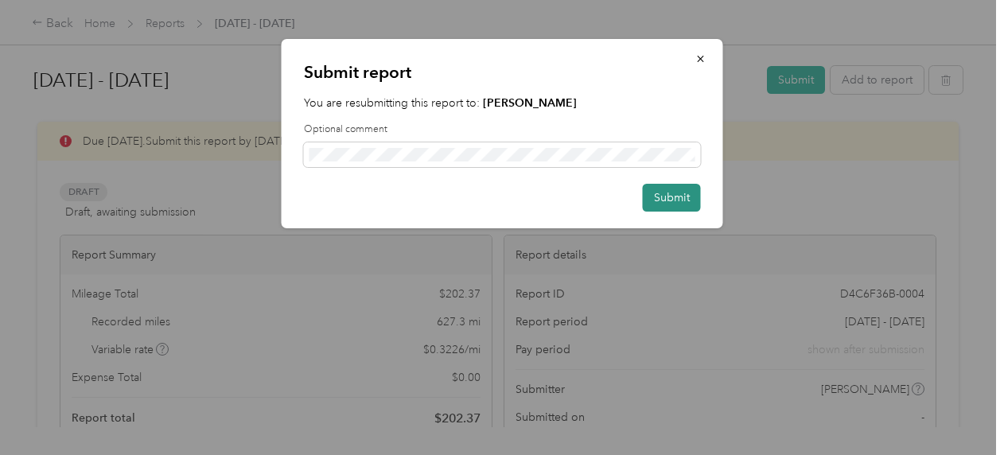
click at [668, 202] on button "Submit" at bounding box center [672, 198] width 58 height 28
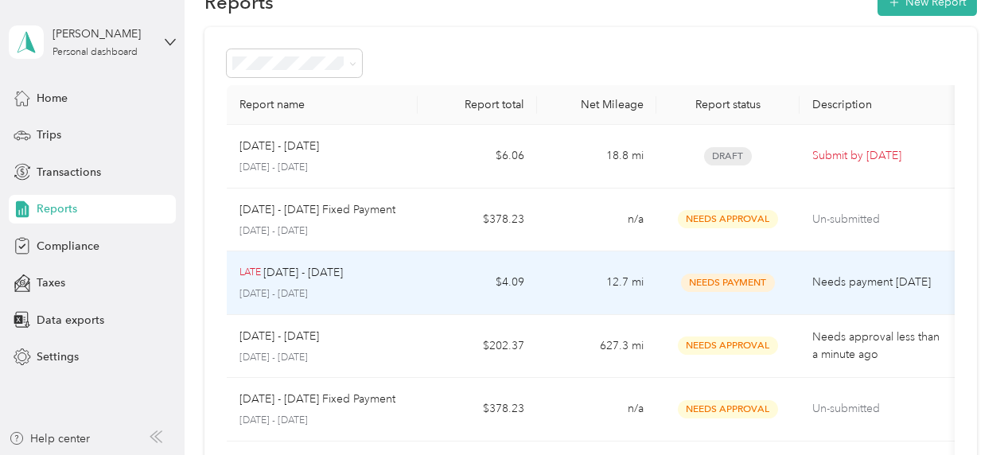
scroll to position [40, 0]
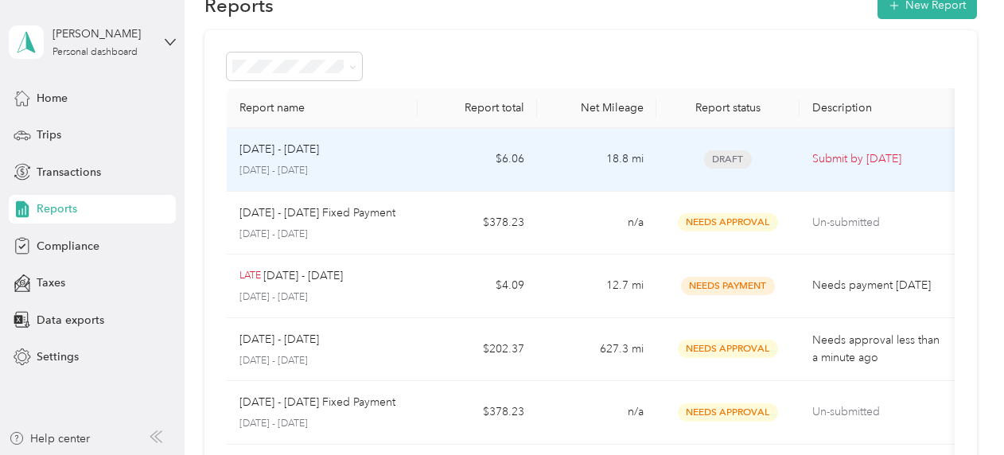
click at [880, 154] on p "Submit by [DATE]" at bounding box center [879, 159] width 134 height 18
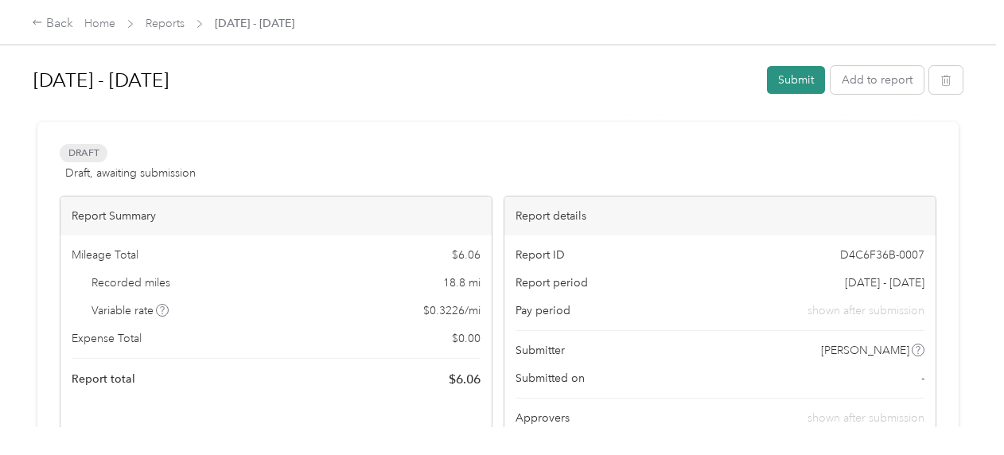
click at [775, 77] on button "Submit" at bounding box center [796, 80] width 58 height 28
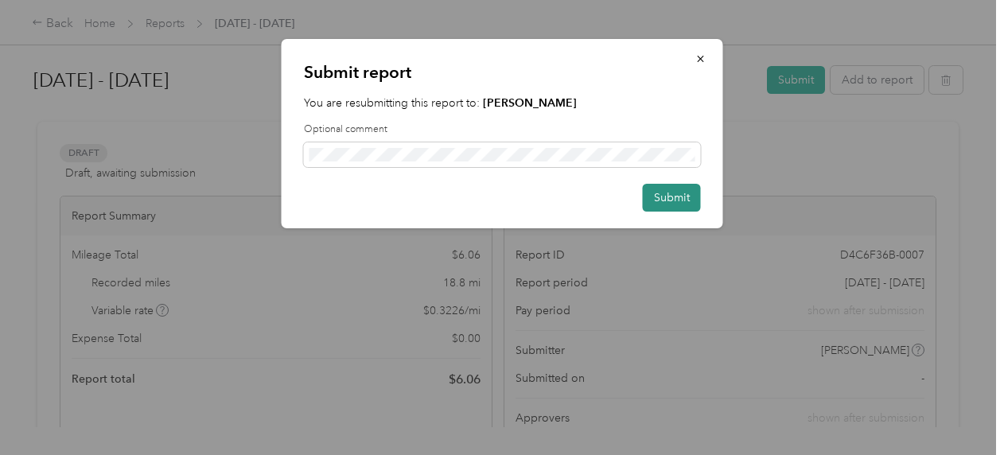
click at [674, 197] on button "Submit" at bounding box center [672, 198] width 58 height 28
